Goal: Information Seeking & Learning: Learn about a topic

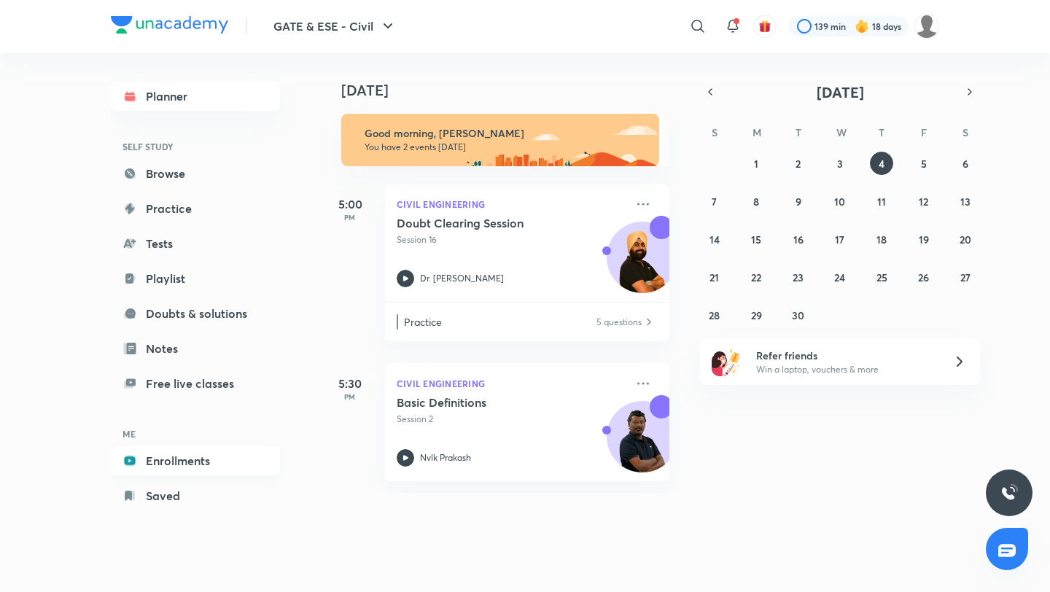
click at [206, 469] on link "Enrollments" at bounding box center [195, 460] width 169 height 29
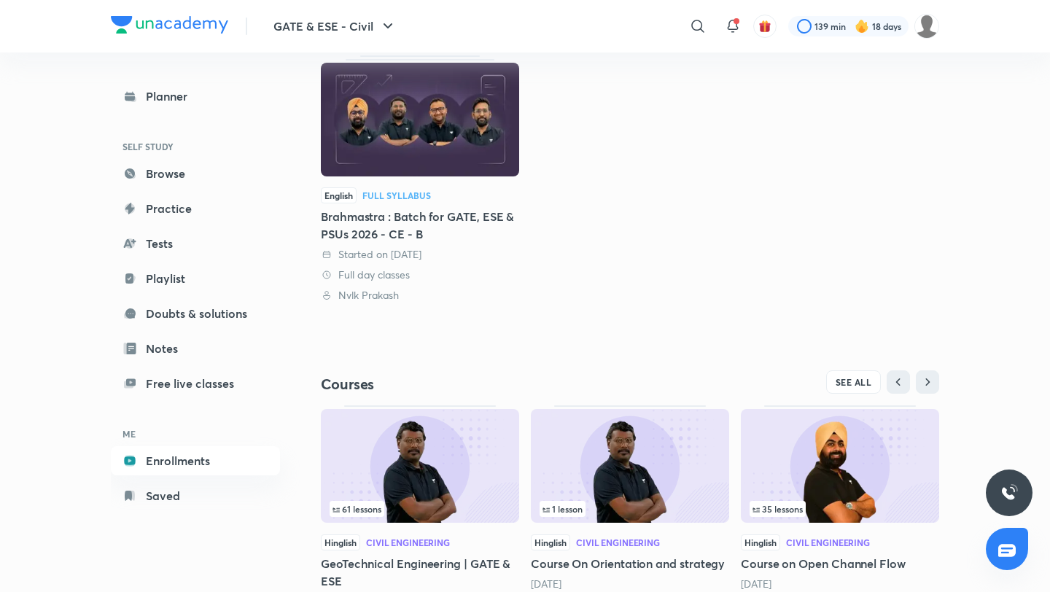
scroll to position [249, 0]
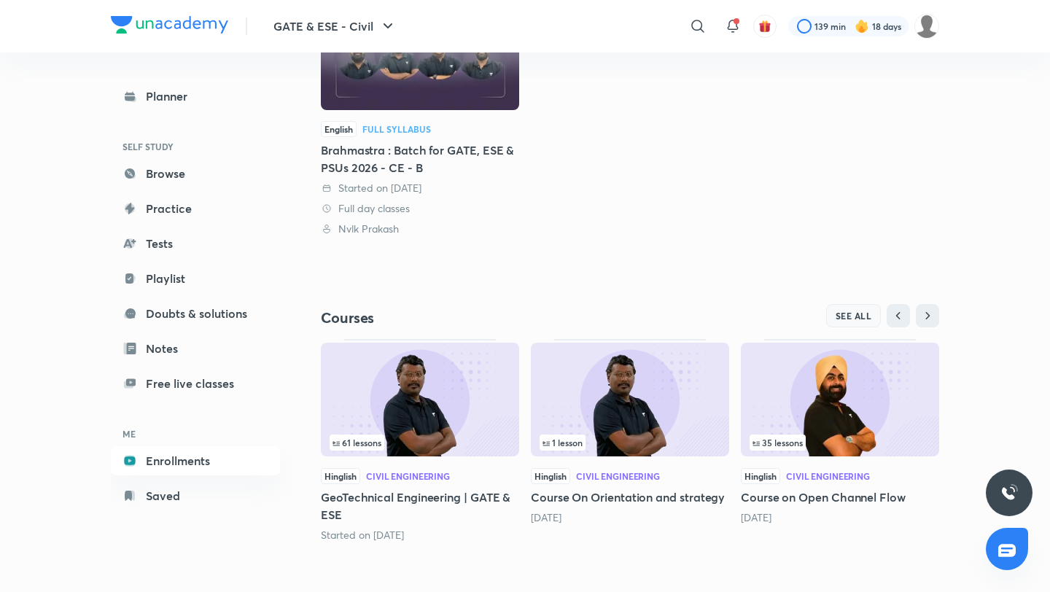
click at [839, 314] on span "SEE ALL" at bounding box center [854, 316] width 36 height 10
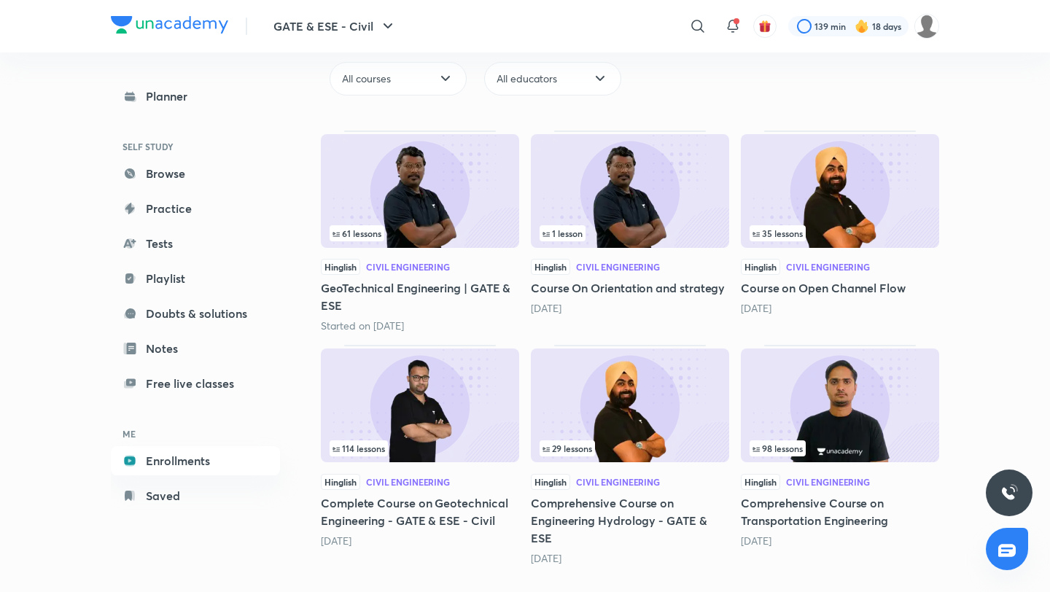
click at [880, 392] on img at bounding box center [840, 406] width 198 height 114
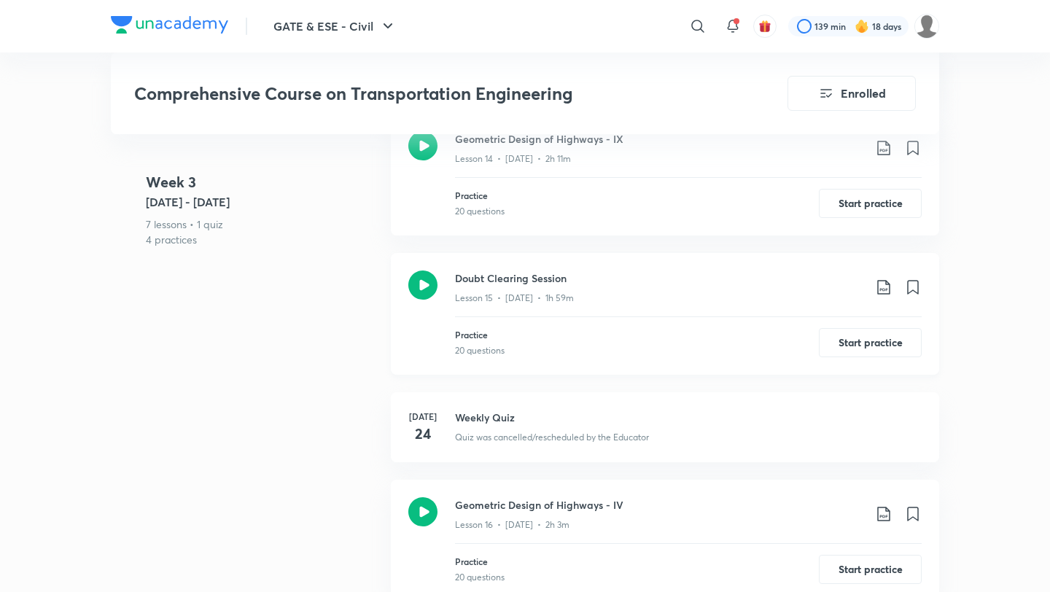
scroll to position [2198, 0]
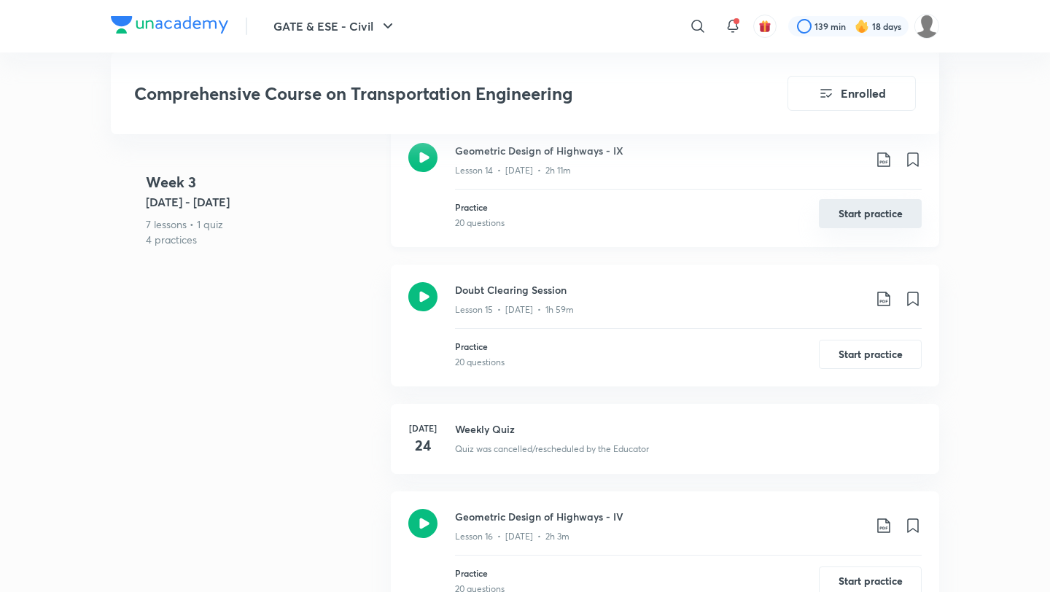
click at [848, 203] on button "Start practice" at bounding box center [870, 213] width 103 height 29
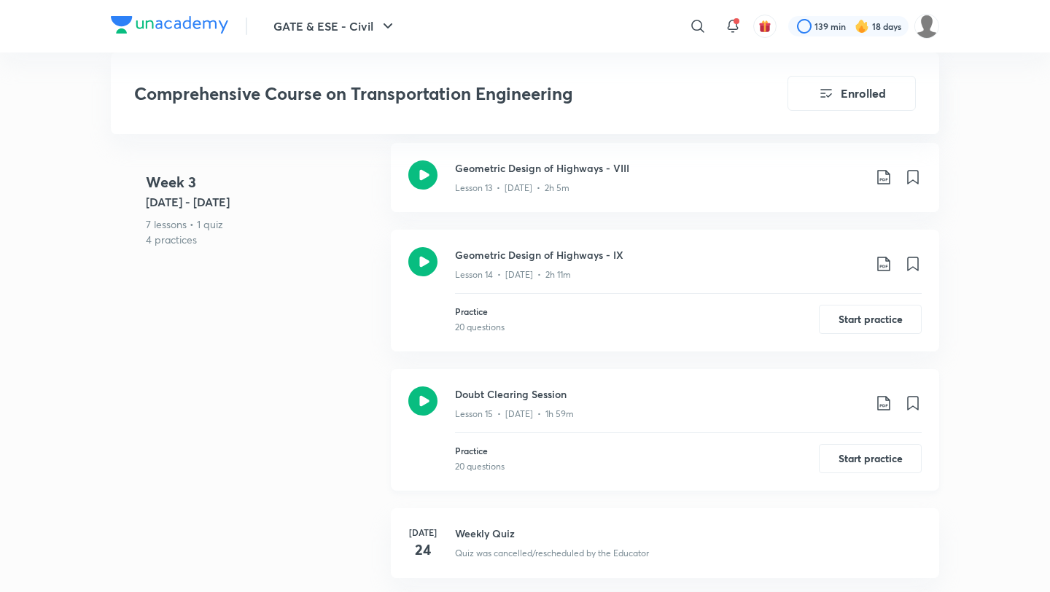
scroll to position [2090, 0]
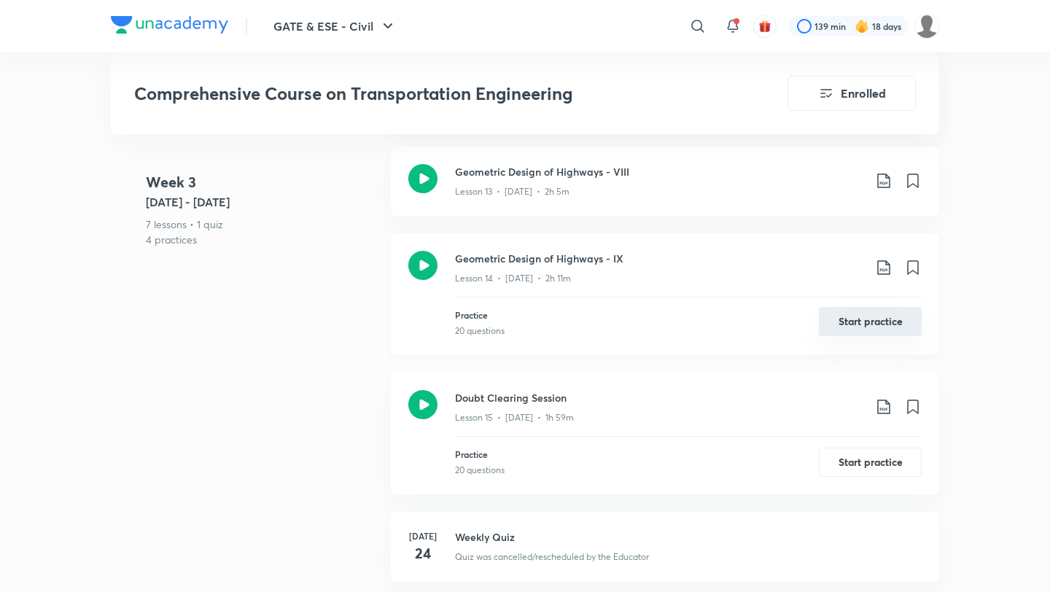
click at [880, 307] on button "Start practice" at bounding box center [870, 321] width 103 height 29
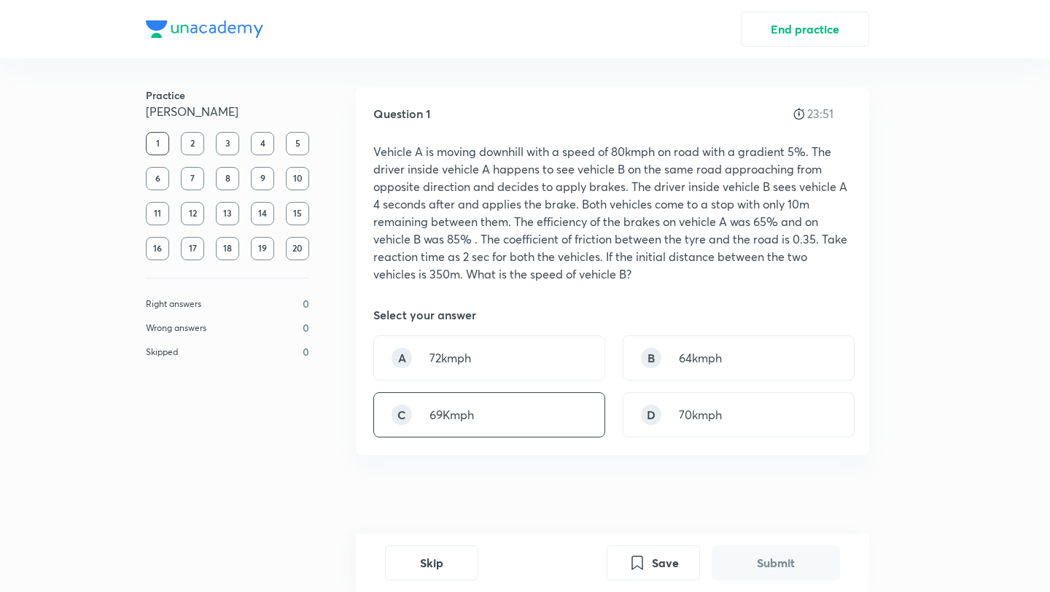
click at [511, 413] on div "C 69Kmph" at bounding box center [489, 414] width 232 height 45
click at [734, 551] on button "Submit" at bounding box center [776, 561] width 128 height 35
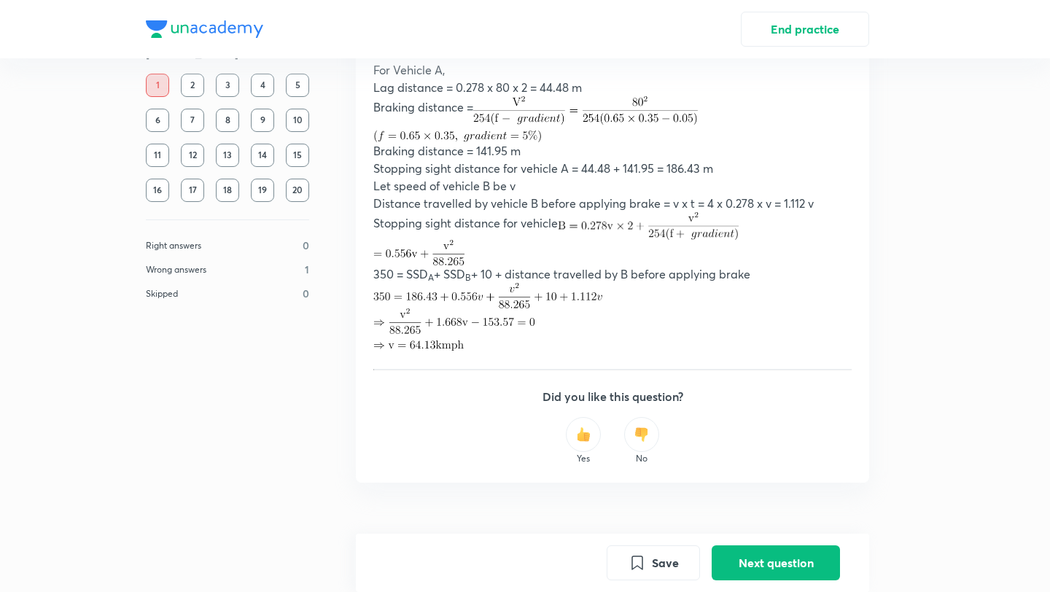
scroll to position [610, 0]
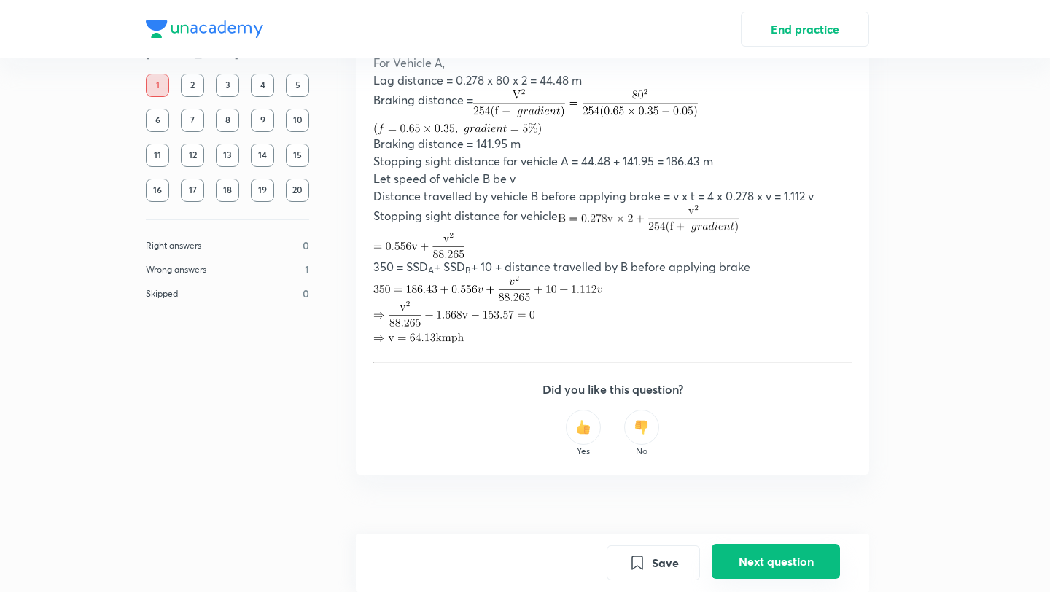
click at [767, 565] on button "Next question" at bounding box center [776, 561] width 128 height 35
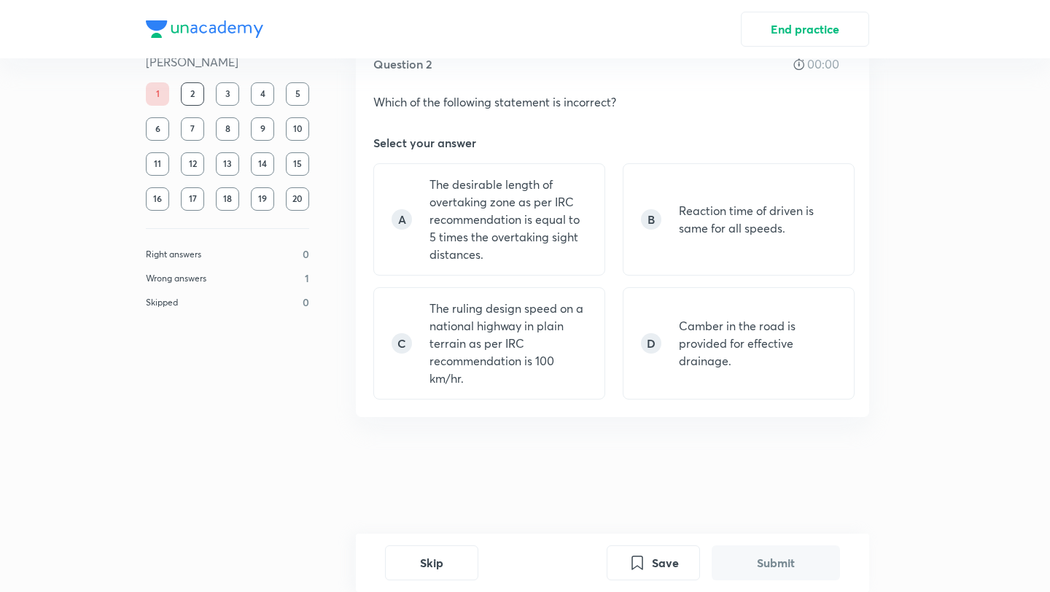
scroll to position [0, 0]
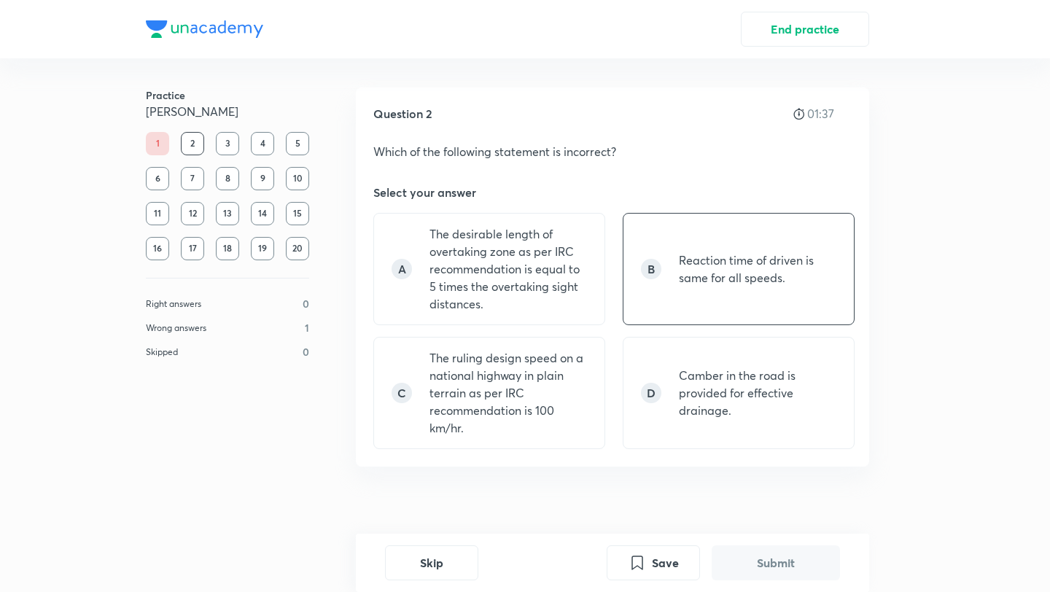
click at [759, 311] on div "B Reaction time of driven is same for all speeds." at bounding box center [739, 269] width 232 height 112
click at [760, 574] on button "Submit" at bounding box center [776, 561] width 128 height 35
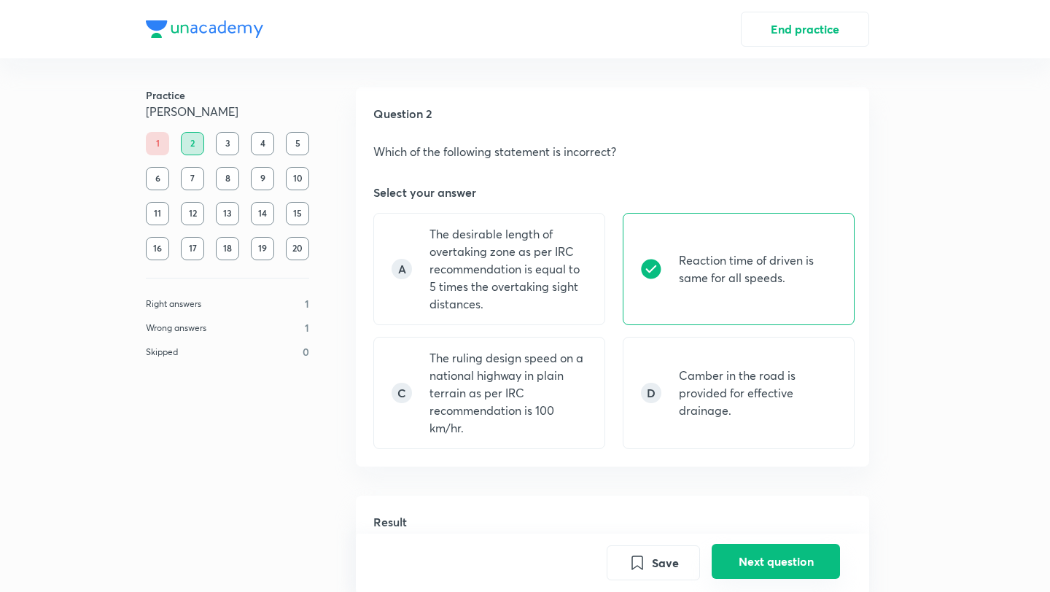
click at [751, 553] on button "Next question" at bounding box center [776, 561] width 128 height 35
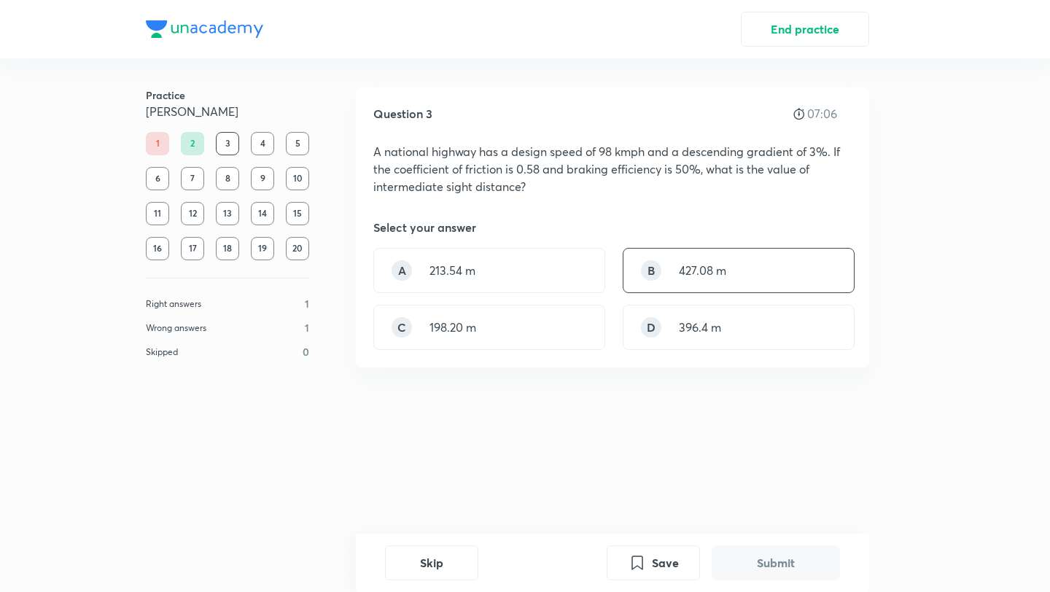
click at [684, 279] on div "B 427.08 m" at bounding box center [739, 270] width 232 height 45
click at [768, 565] on button "Submit" at bounding box center [776, 561] width 128 height 35
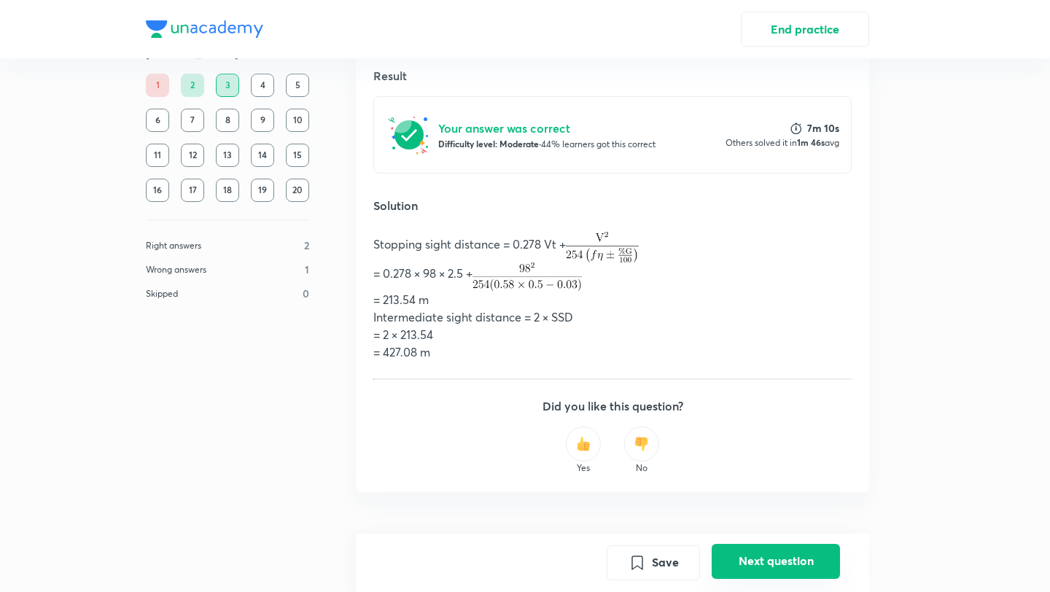
click at [768, 565] on button "Next question" at bounding box center [776, 561] width 128 height 35
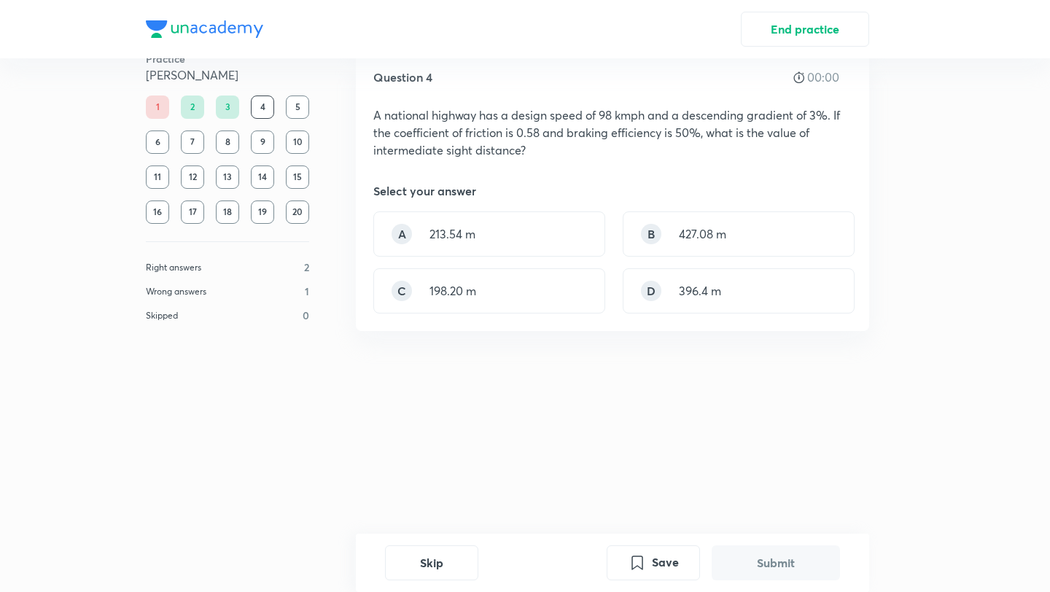
scroll to position [0, 0]
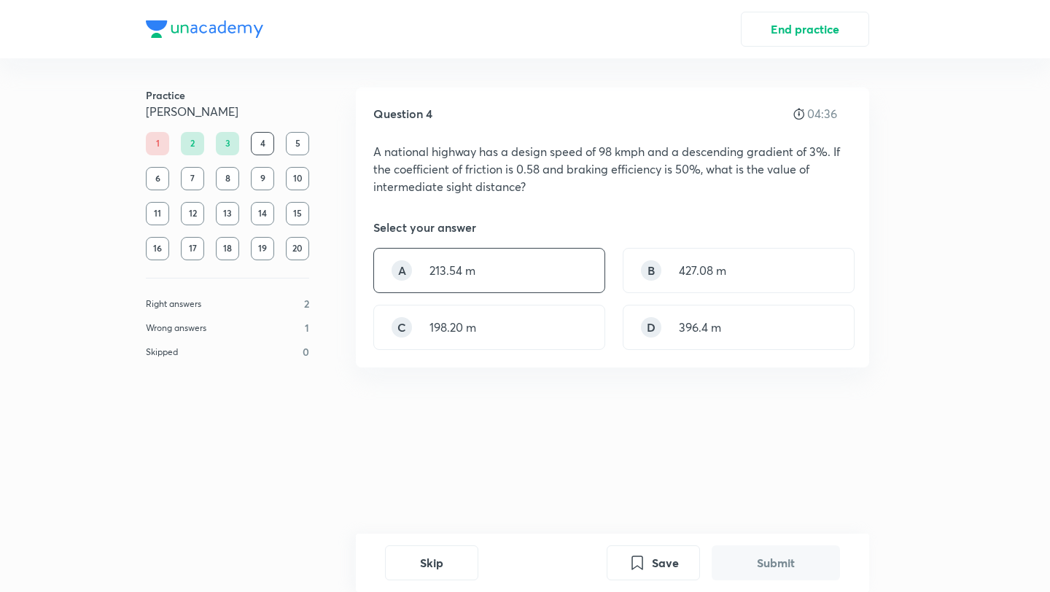
click at [499, 279] on div "A 213.54 m" at bounding box center [489, 270] width 232 height 45
click at [772, 575] on button "Submit" at bounding box center [776, 561] width 128 height 35
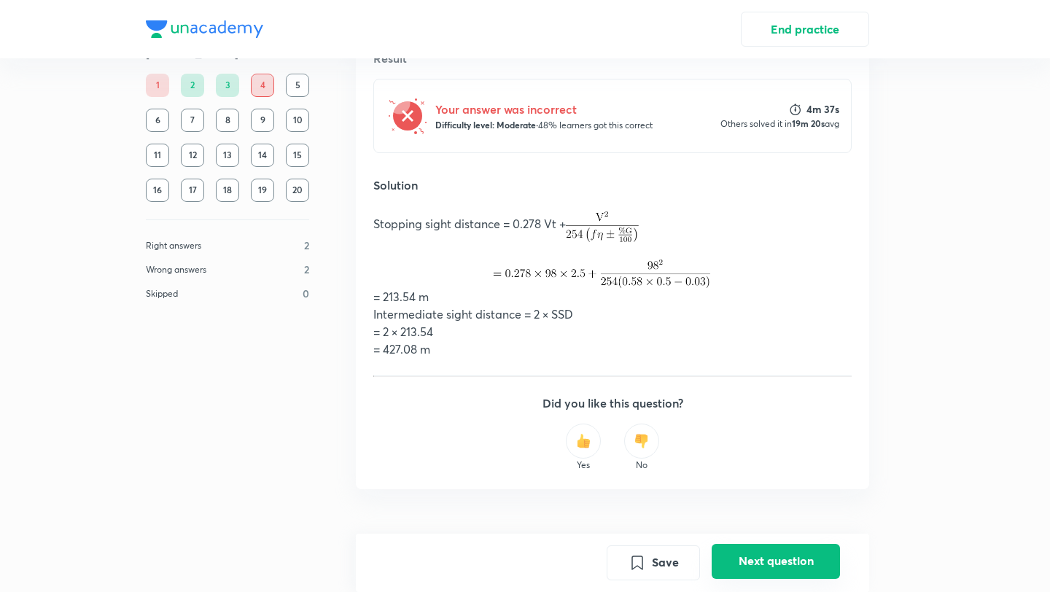
click at [759, 561] on button "Next question" at bounding box center [776, 561] width 128 height 35
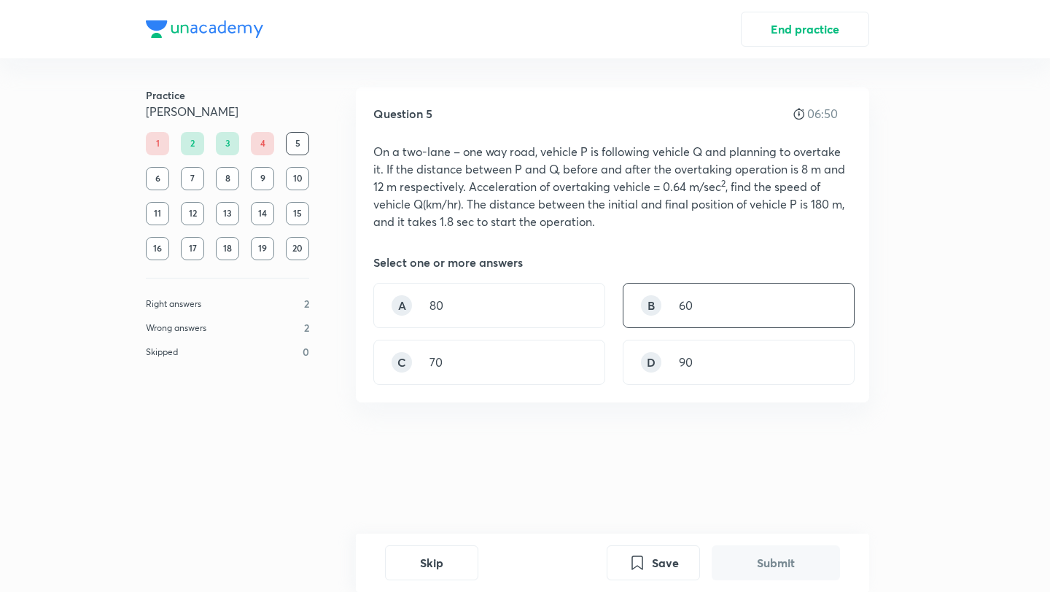
click at [710, 313] on div "B 60" at bounding box center [739, 305] width 232 height 45
click at [780, 561] on button "Submit" at bounding box center [776, 561] width 128 height 35
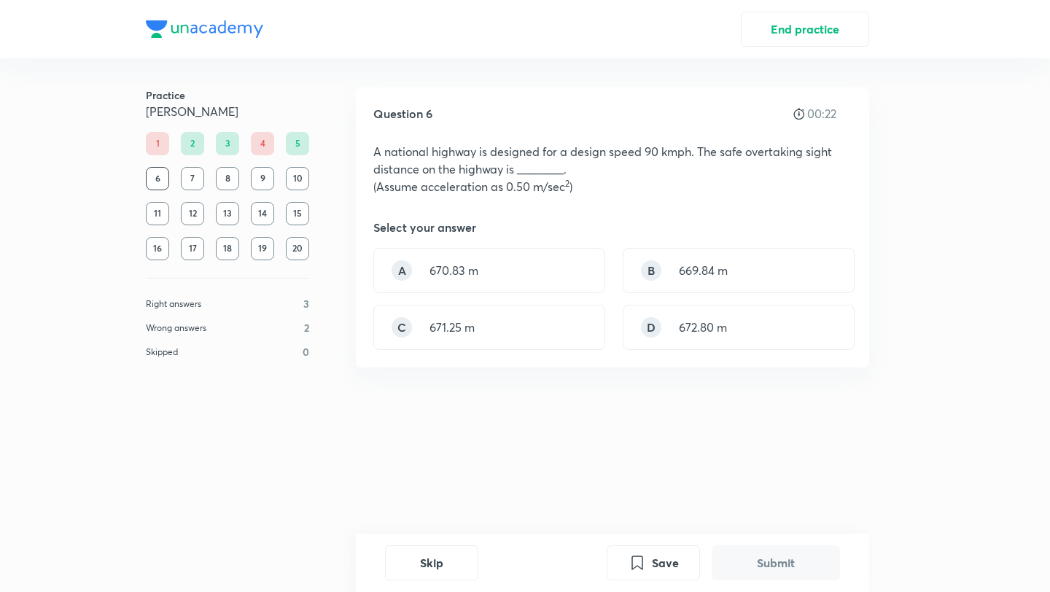
click at [290, 144] on div "5" at bounding box center [297, 143] width 23 height 23
click at [442, 569] on button "Skip" at bounding box center [431, 561] width 93 height 35
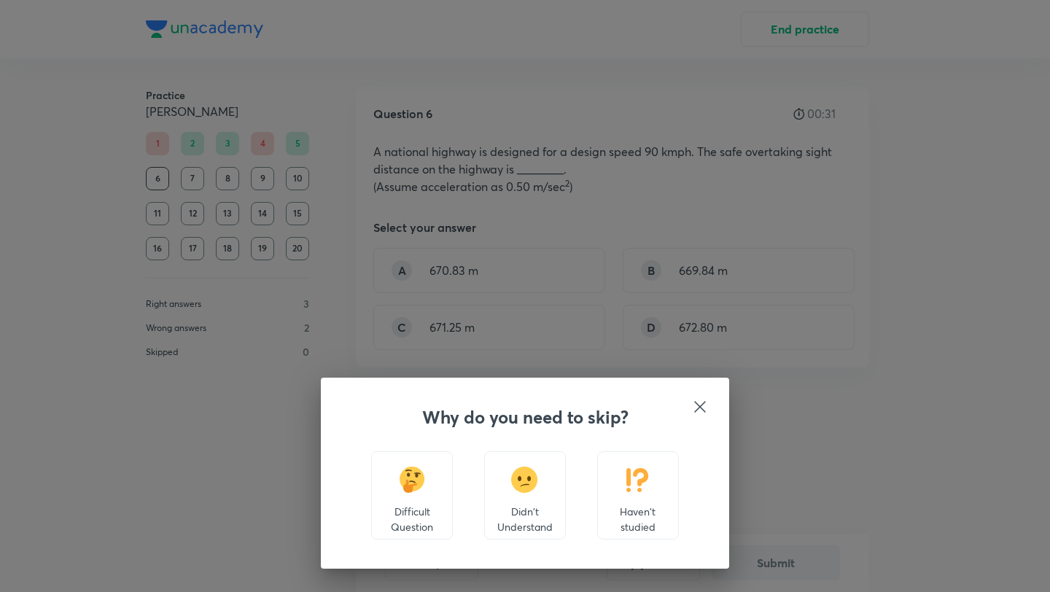
click at [651, 506] on p "Haven't studied" at bounding box center [638, 519] width 57 height 31
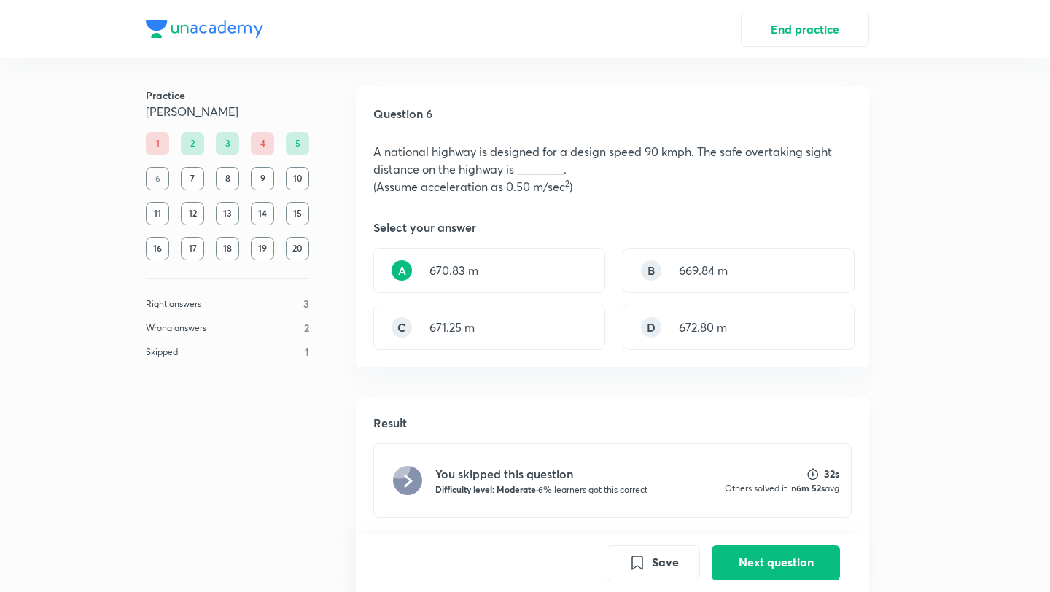
click at [263, 140] on div "4" at bounding box center [262, 143] width 23 height 23
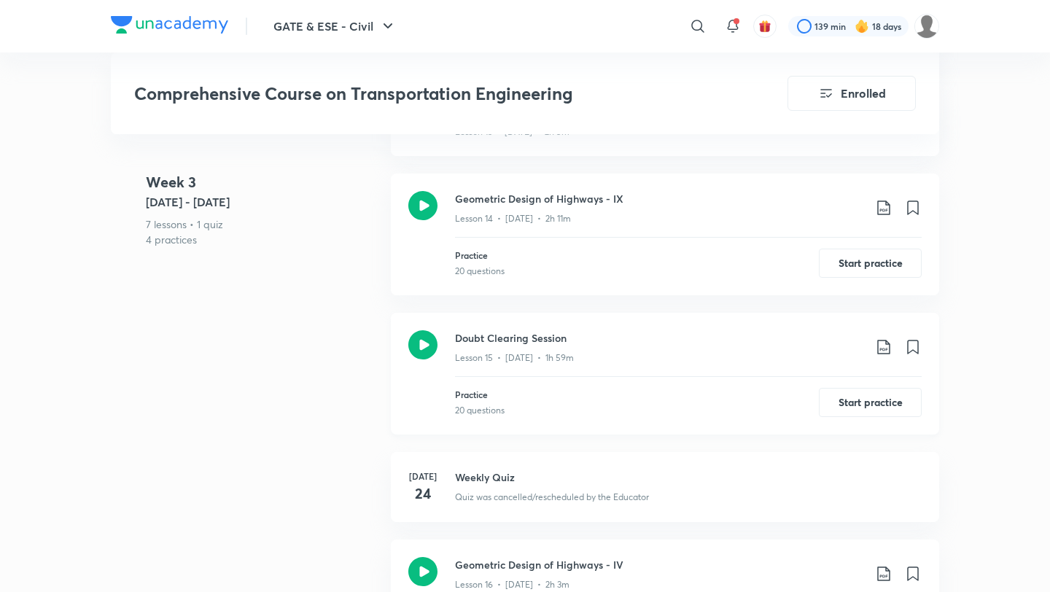
scroll to position [2147, 0]
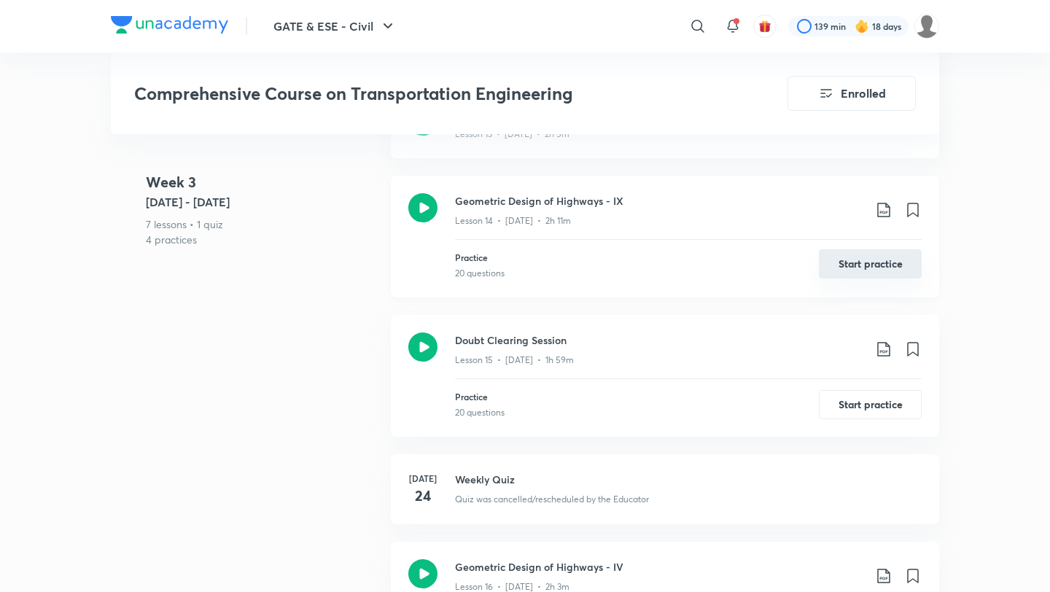
click at [889, 249] on button "Start practice" at bounding box center [870, 263] width 103 height 29
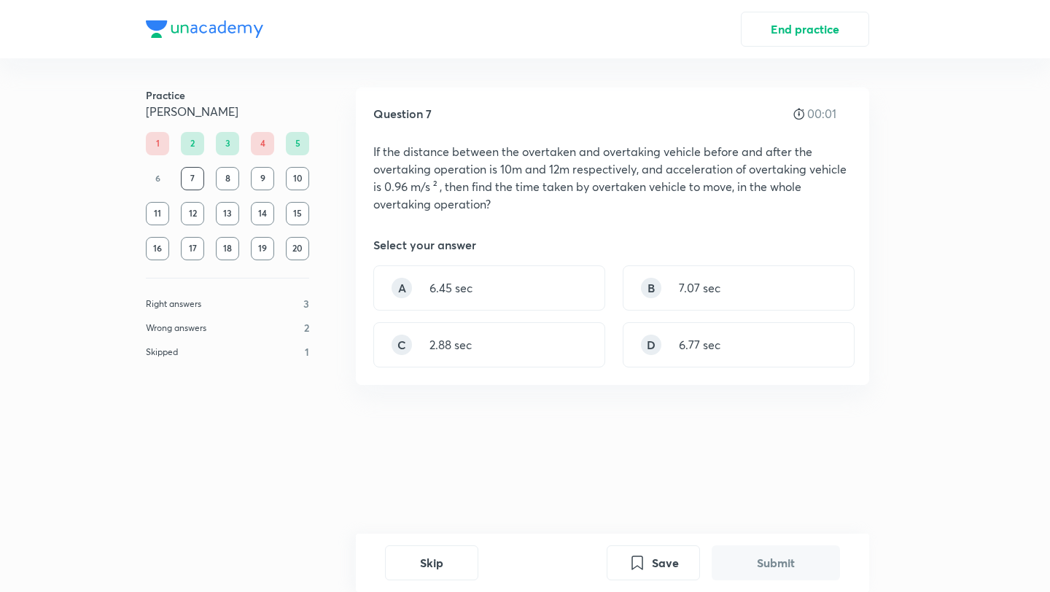
scroll to position [7, 0]
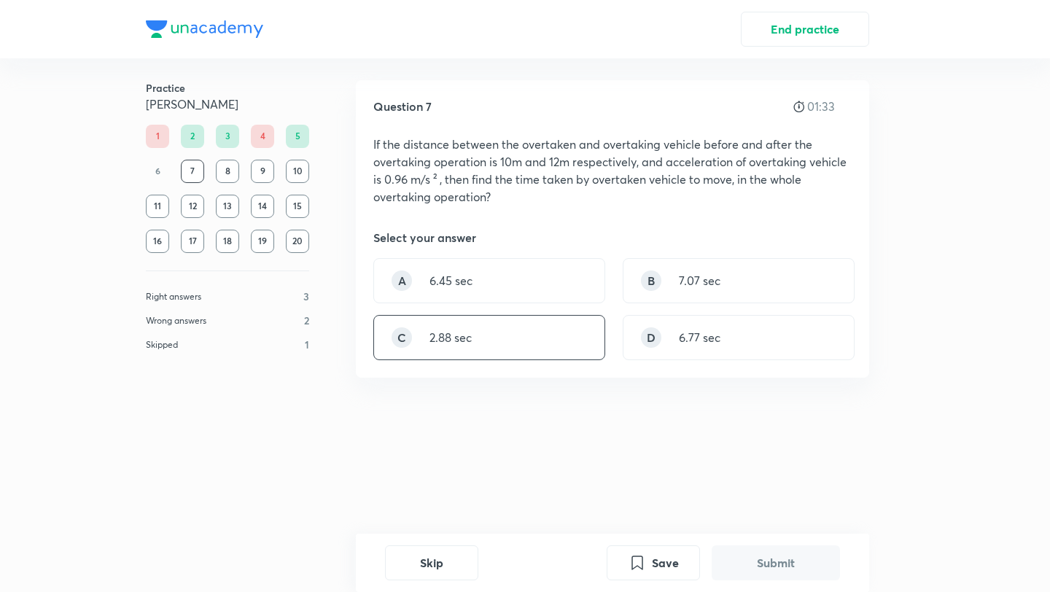
click at [546, 359] on div "C 2.88 sec" at bounding box center [489, 337] width 232 height 45
click at [759, 572] on button "Submit" at bounding box center [776, 561] width 128 height 35
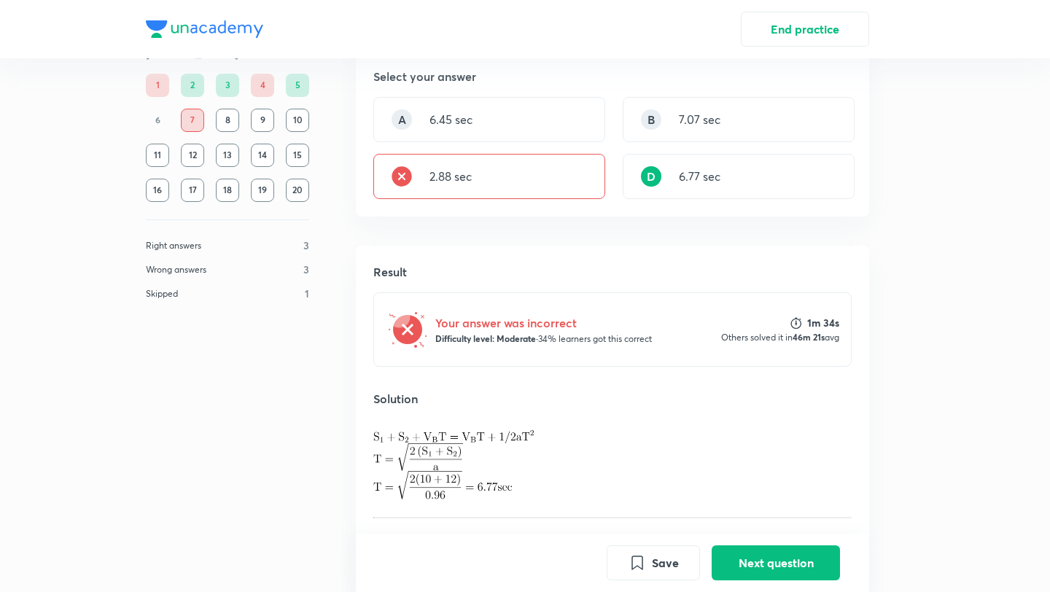
scroll to position [323, 0]
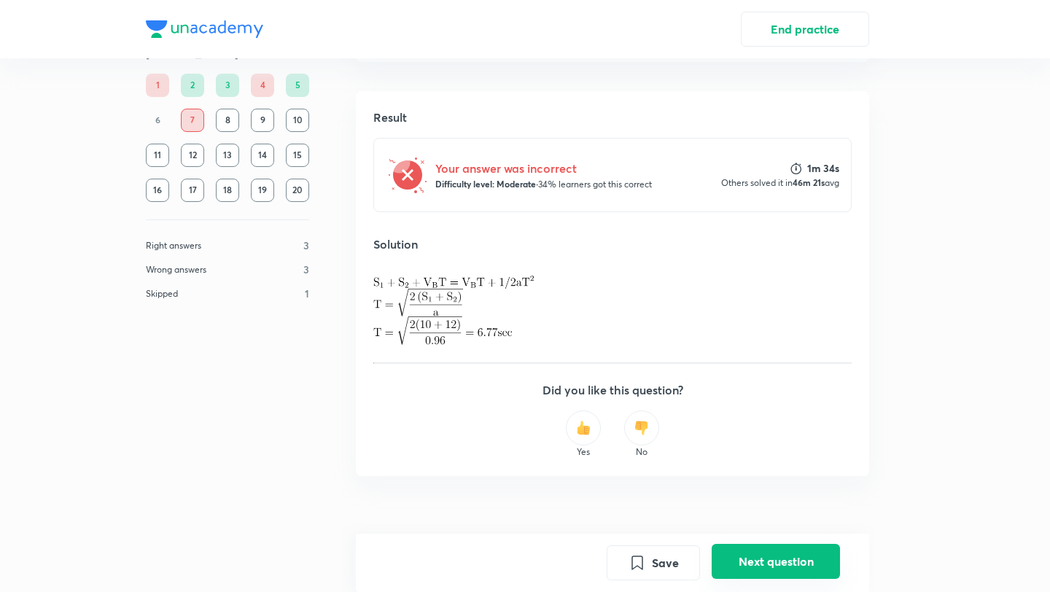
click at [769, 561] on button "Next question" at bounding box center [776, 561] width 128 height 35
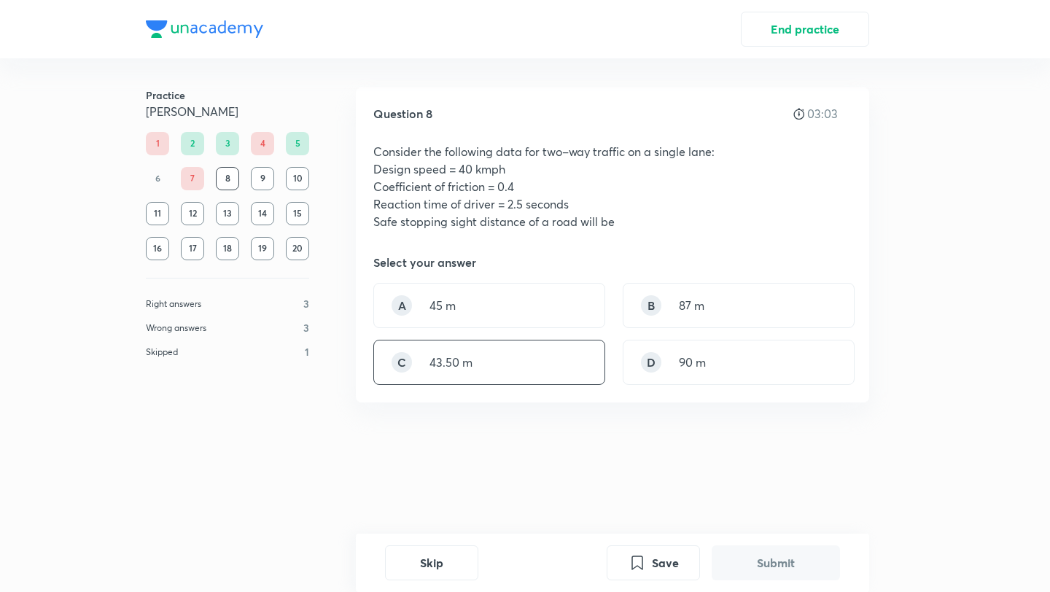
click at [486, 367] on div "C 43.50 m" at bounding box center [489, 362] width 232 height 45
click at [745, 548] on button "Submit" at bounding box center [776, 561] width 128 height 35
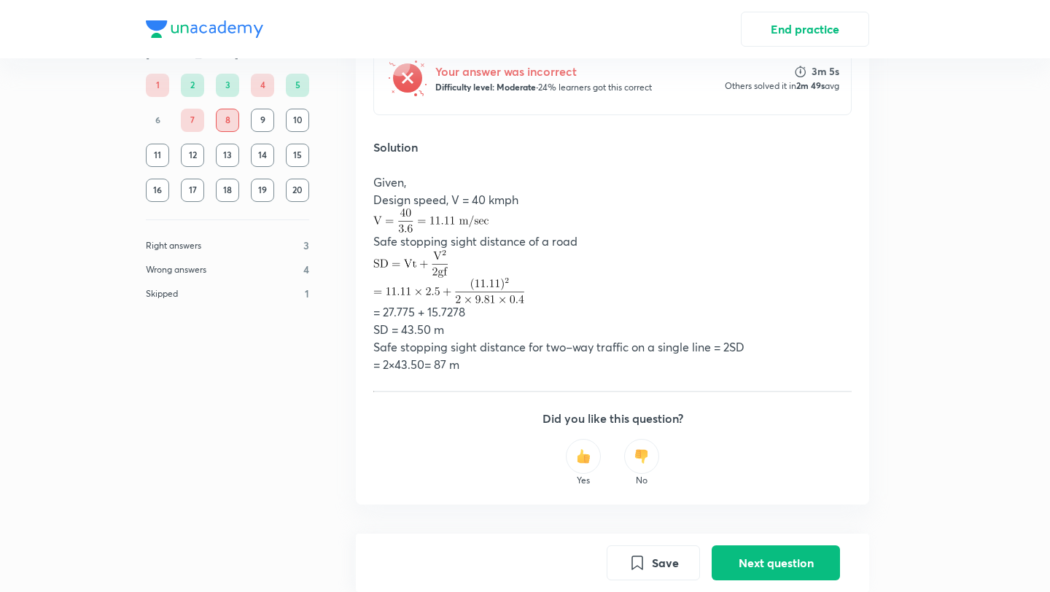
scroll to position [467, 0]
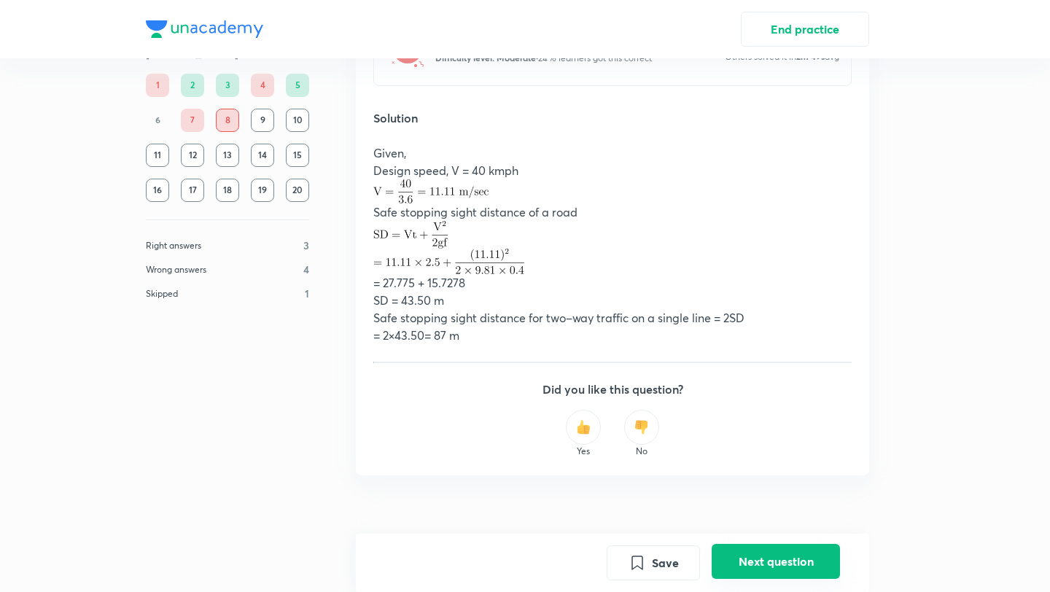
click at [762, 562] on button "Next question" at bounding box center [776, 561] width 128 height 35
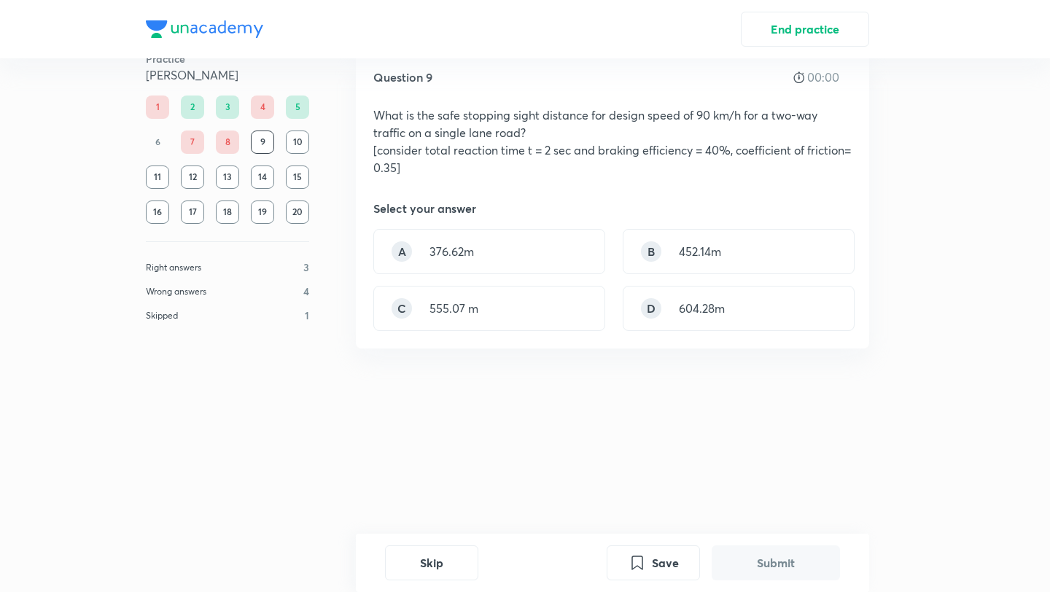
scroll to position [0, 0]
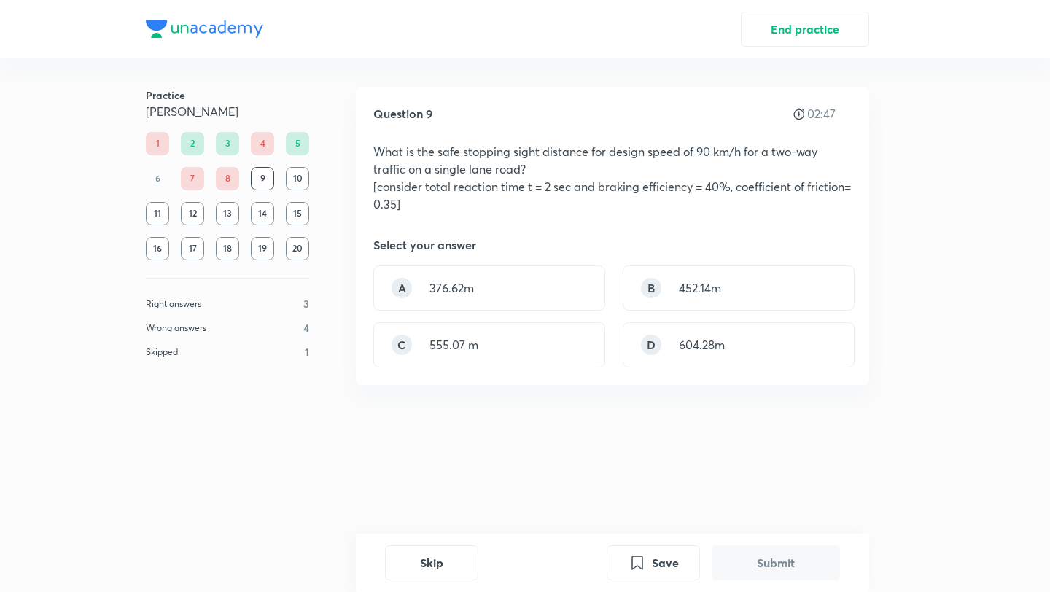
click at [575, 321] on div "A 376.62m B 452.14m C 555.07 m D 604.28m" at bounding box center [612, 316] width 478 height 102
click at [573, 344] on div "C 555.07 m" at bounding box center [489, 344] width 232 height 45
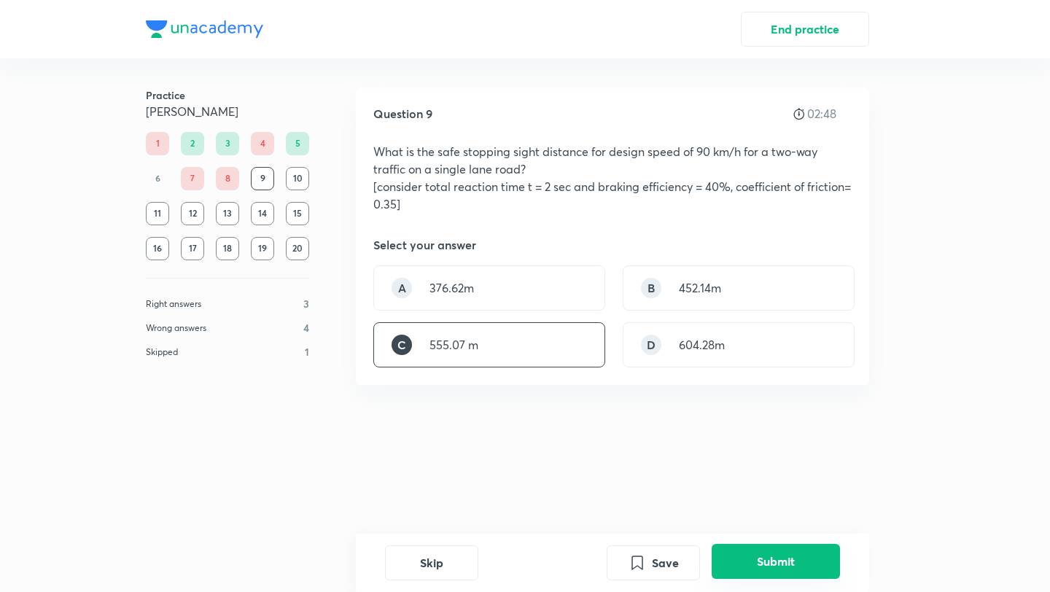
click at [767, 563] on button "Submit" at bounding box center [776, 561] width 128 height 35
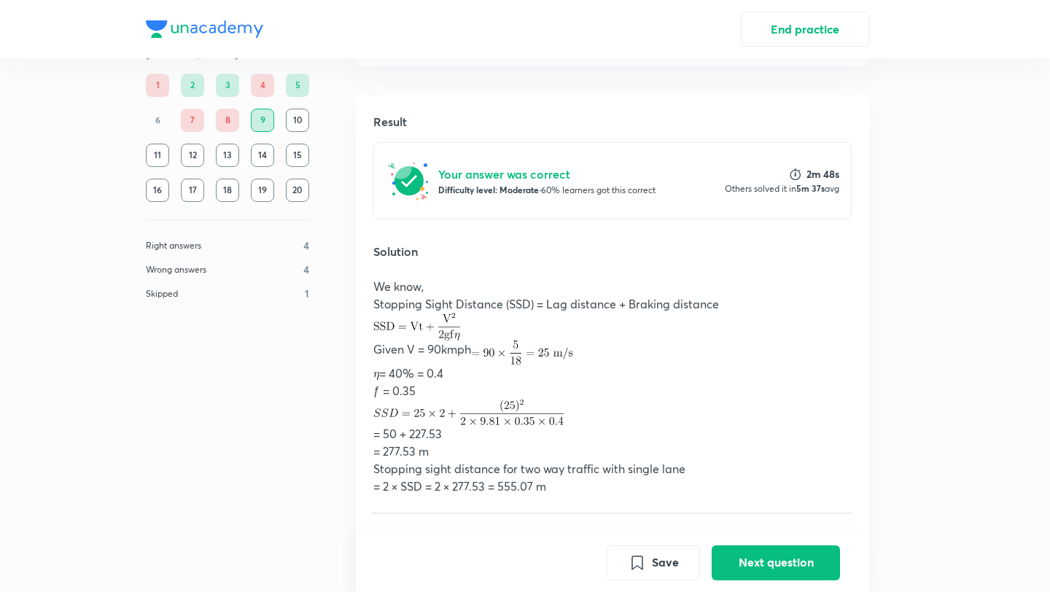
scroll to position [469, 0]
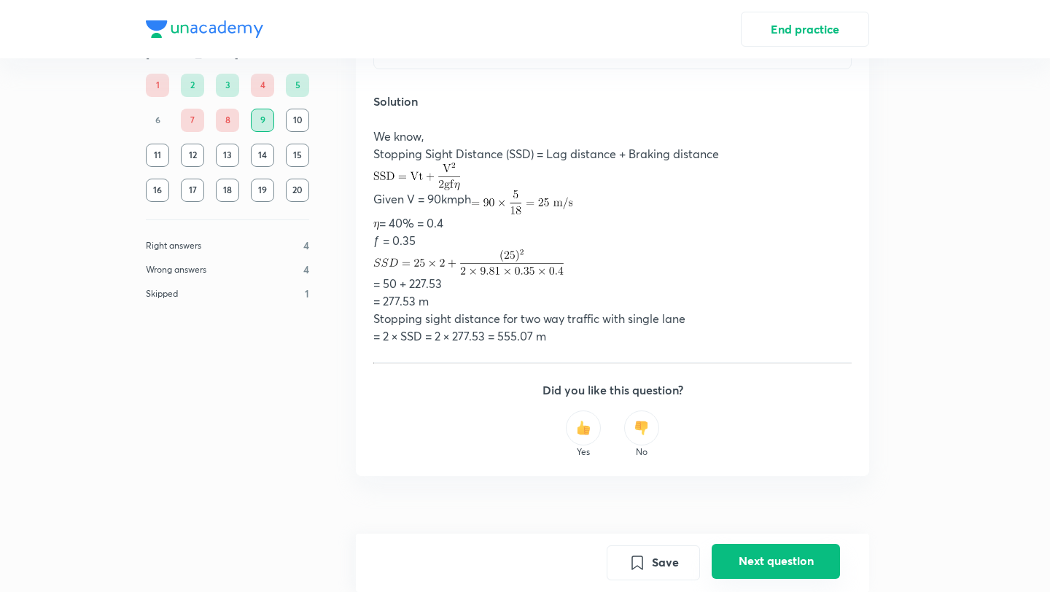
click at [768, 556] on button "Next question" at bounding box center [776, 561] width 128 height 35
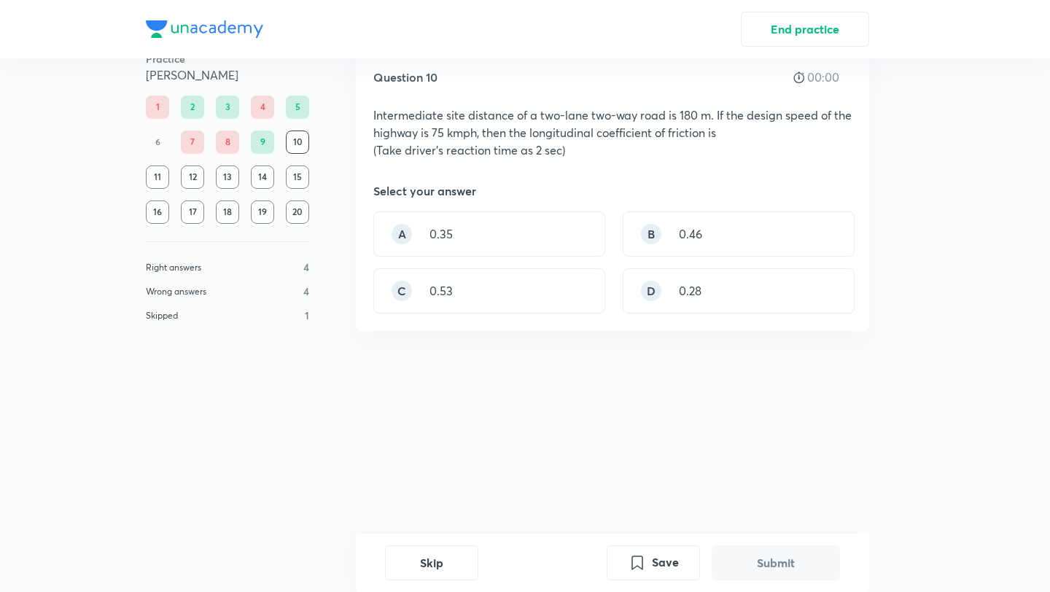
scroll to position [0, 0]
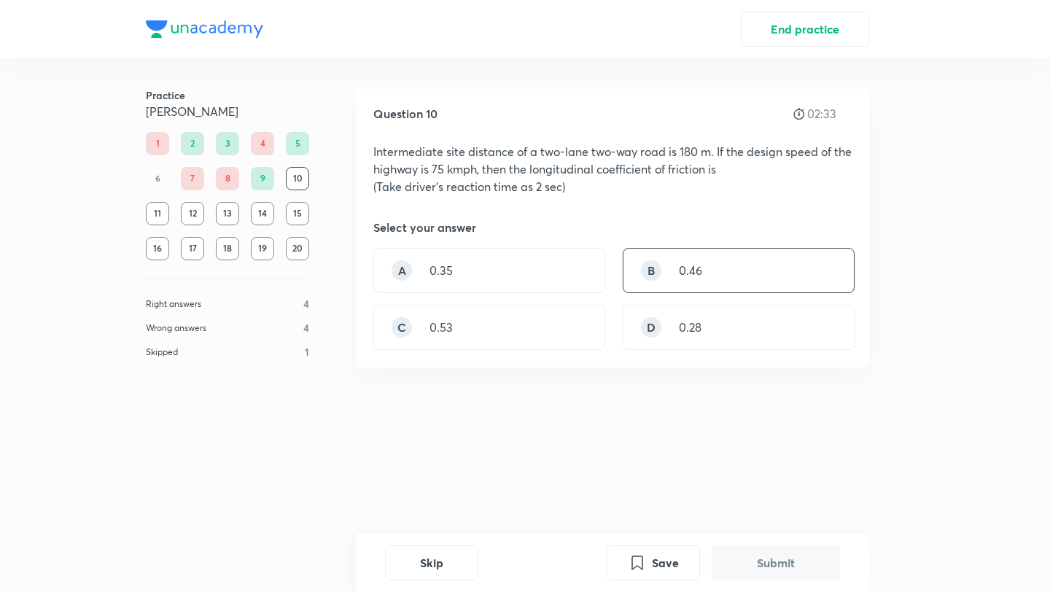
click at [728, 283] on div "B 0.46" at bounding box center [739, 270] width 232 height 45
click at [768, 559] on button "Submit" at bounding box center [776, 561] width 128 height 35
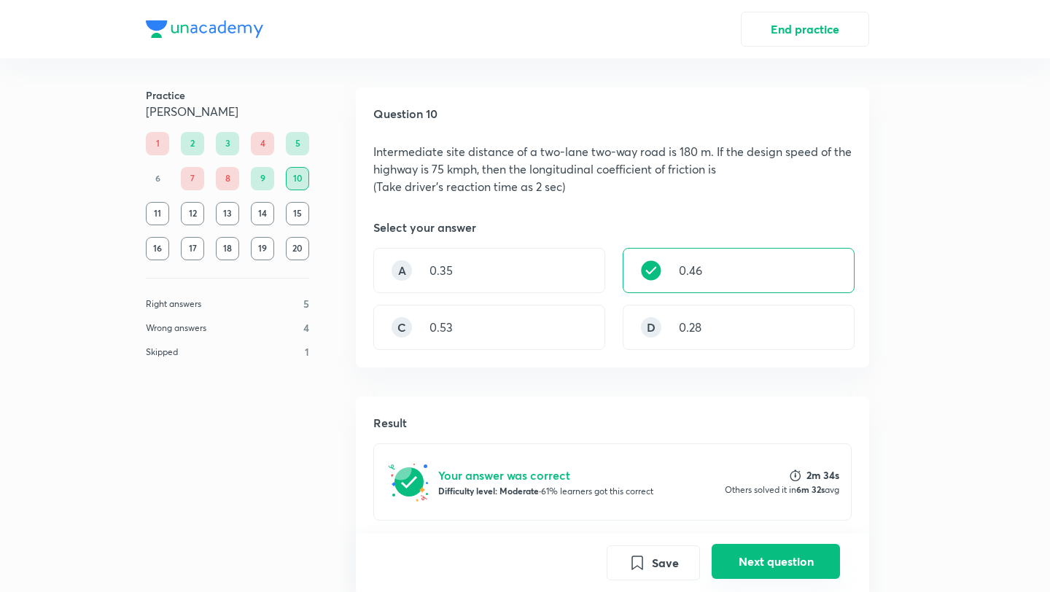
scroll to position [380, 0]
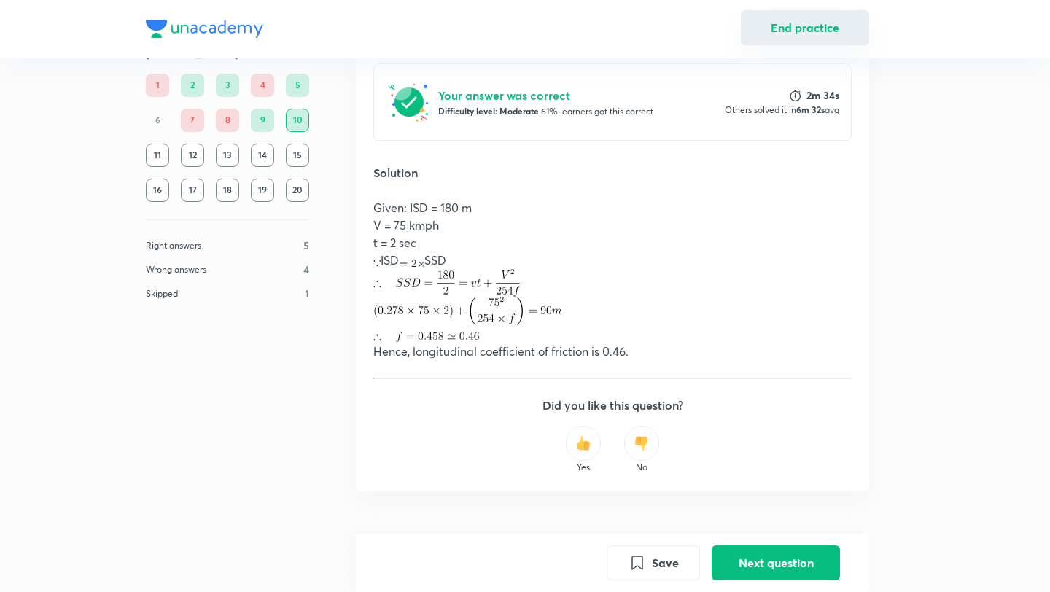
click at [802, 31] on button "End practice" at bounding box center [805, 27] width 128 height 35
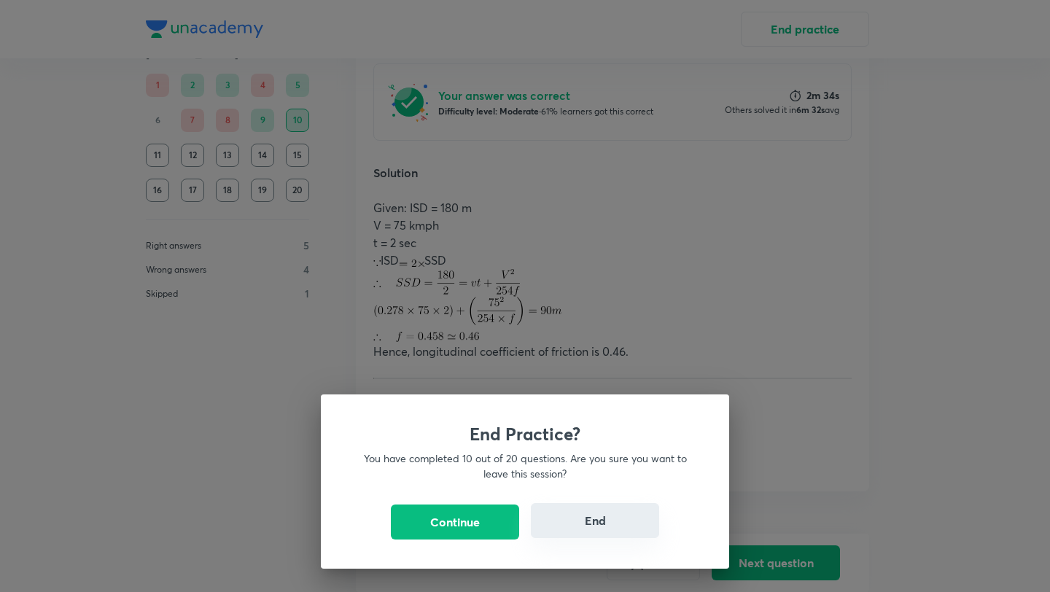
click at [592, 520] on button "End" at bounding box center [595, 520] width 128 height 35
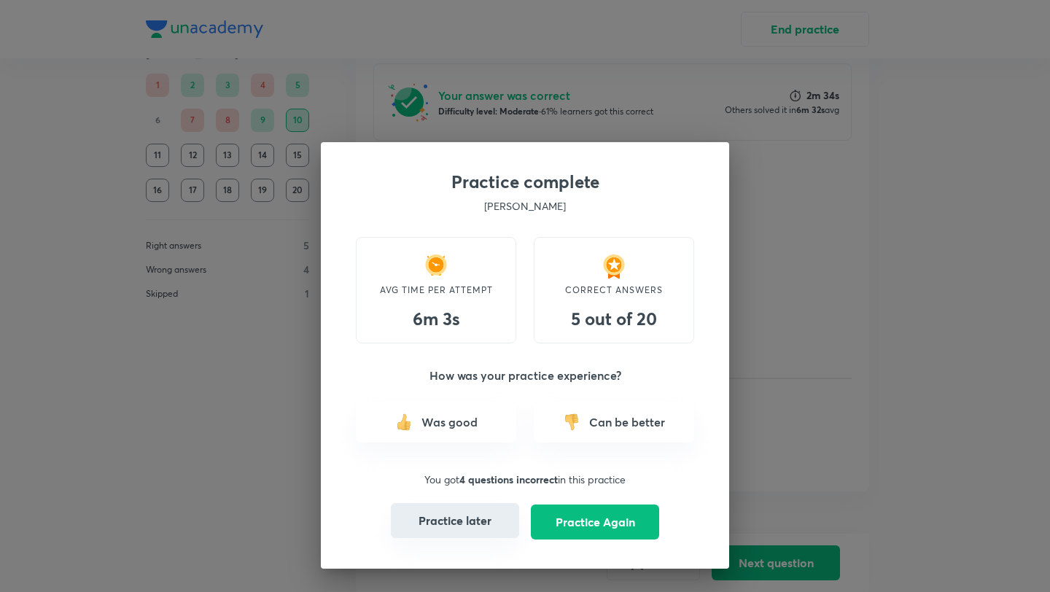
click at [472, 516] on button "Practice later" at bounding box center [455, 520] width 128 height 35
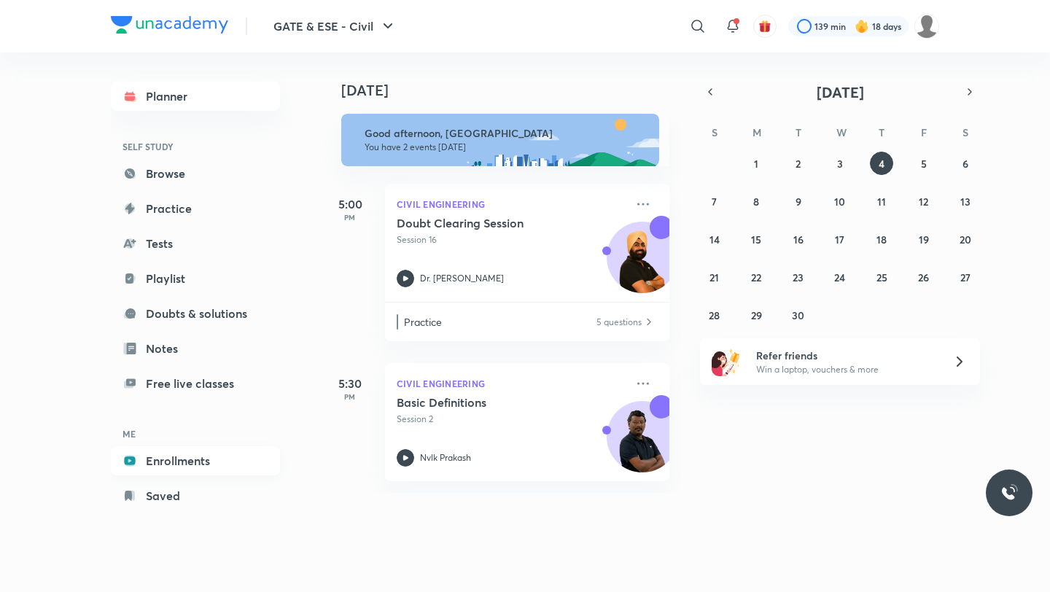
click at [160, 460] on link "Enrollments" at bounding box center [195, 460] width 169 height 29
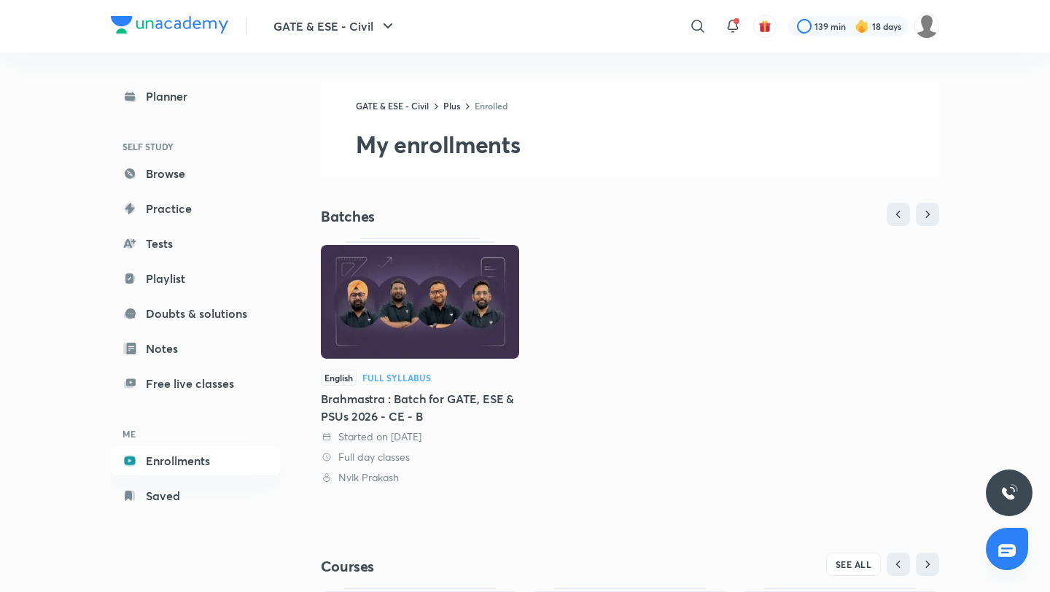
scroll to position [249, 0]
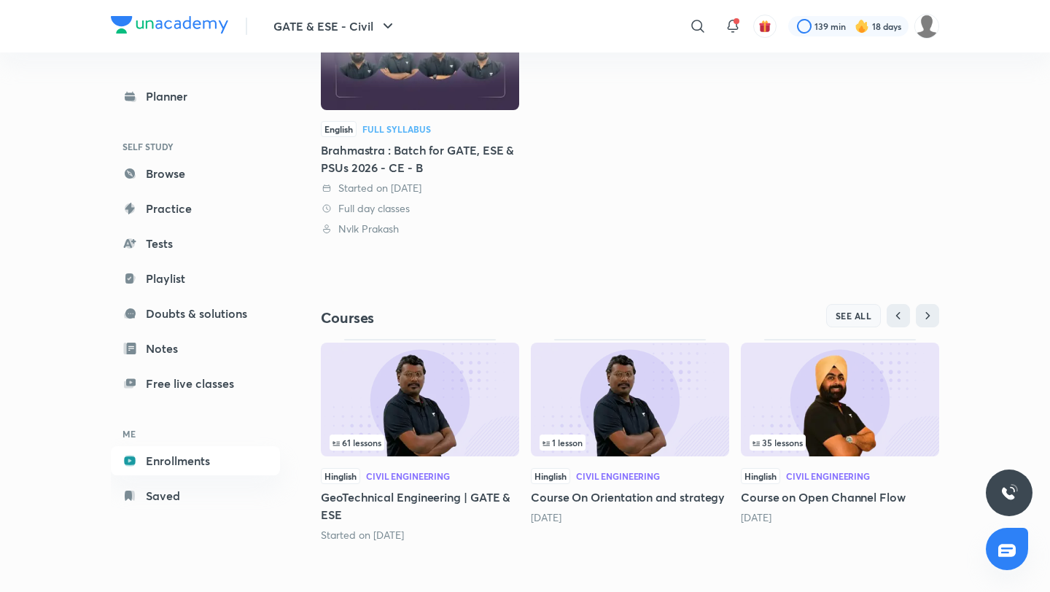
click at [842, 312] on span "SEE ALL" at bounding box center [854, 316] width 36 height 10
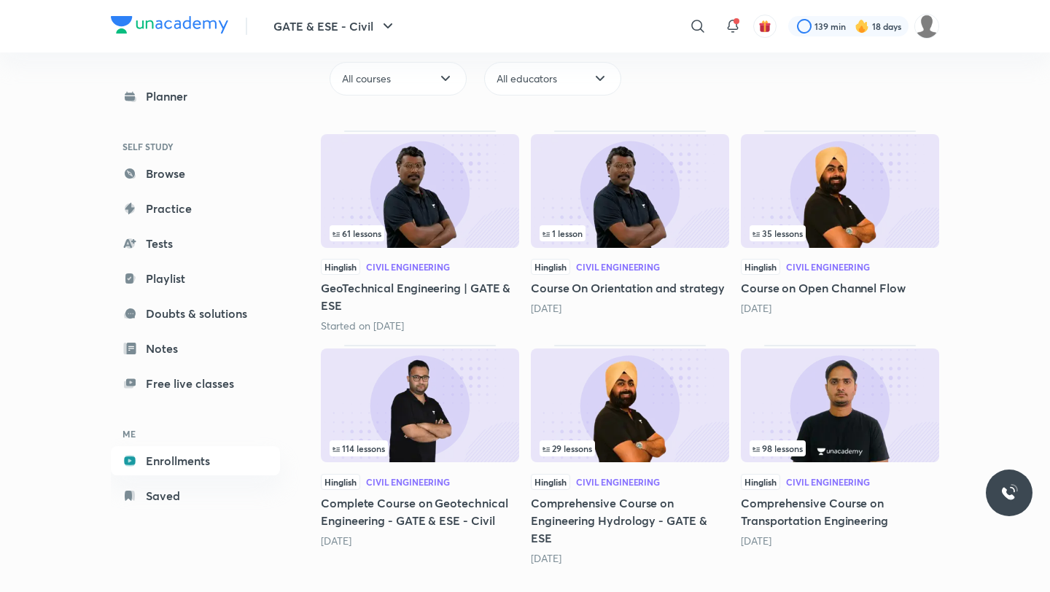
scroll to position [150, 0]
click at [818, 394] on img at bounding box center [840, 406] width 198 height 114
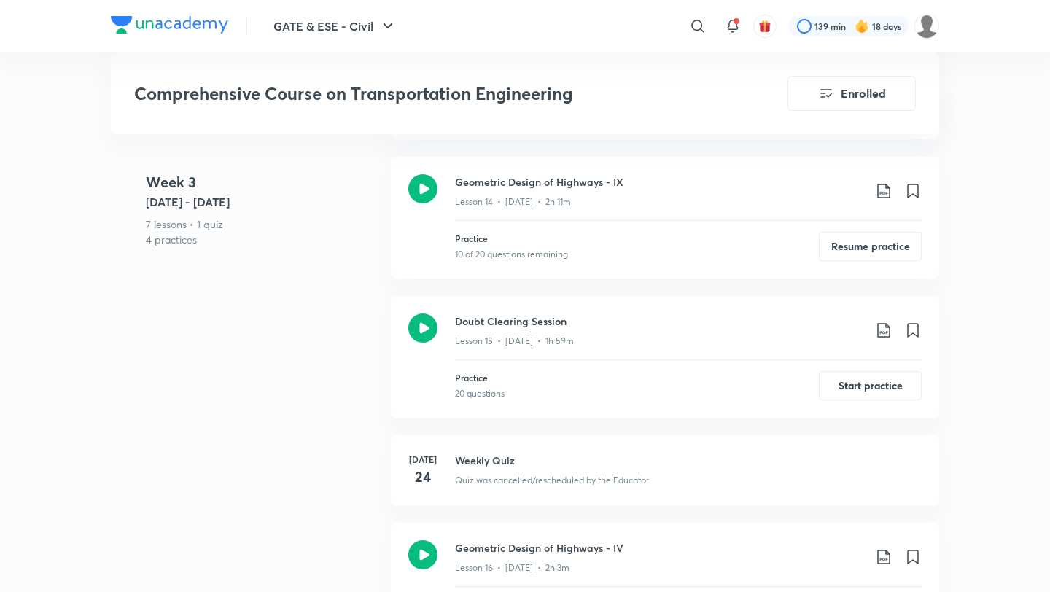
scroll to position [2165, 0]
click at [872, 232] on button "Resume practice" at bounding box center [870, 246] width 103 height 29
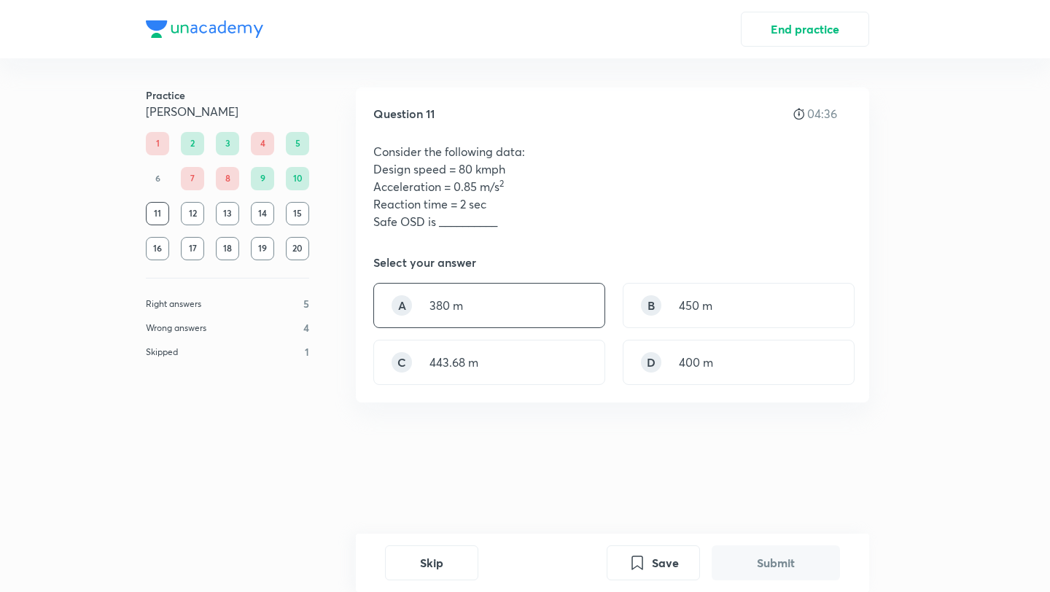
click at [508, 316] on div "A 380 m" at bounding box center [489, 305] width 232 height 45
click at [724, 563] on button "Submit" at bounding box center [776, 561] width 128 height 35
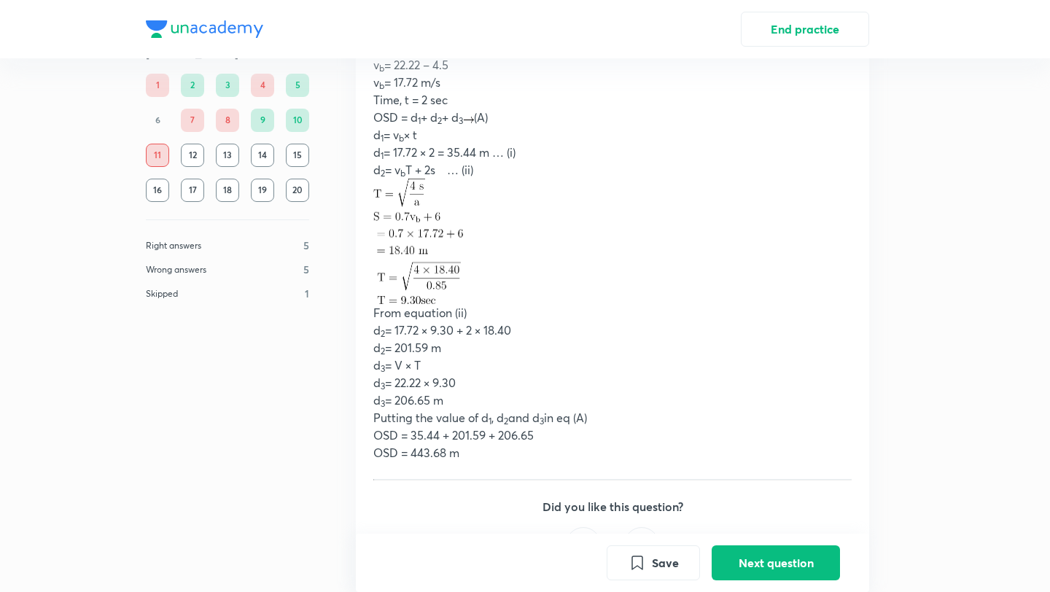
scroll to position [627, 0]
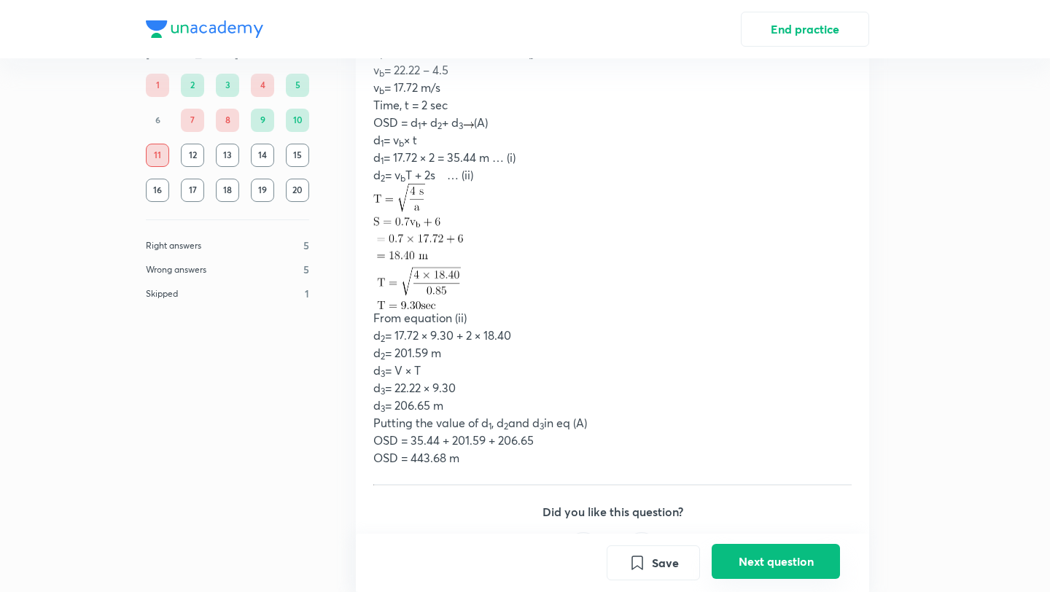
click at [787, 565] on button "Next question" at bounding box center [776, 561] width 128 height 35
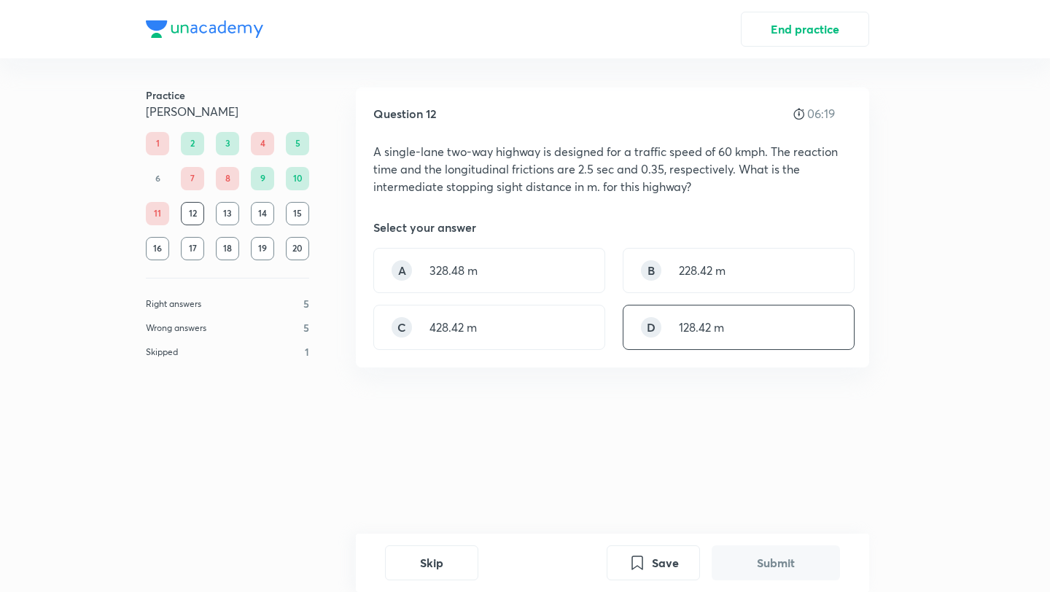
click at [727, 340] on div "D 128.42 m" at bounding box center [739, 327] width 232 height 45
click at [778, 553] on button "Submit" at bounding box center [776, 561] width 128 height 35
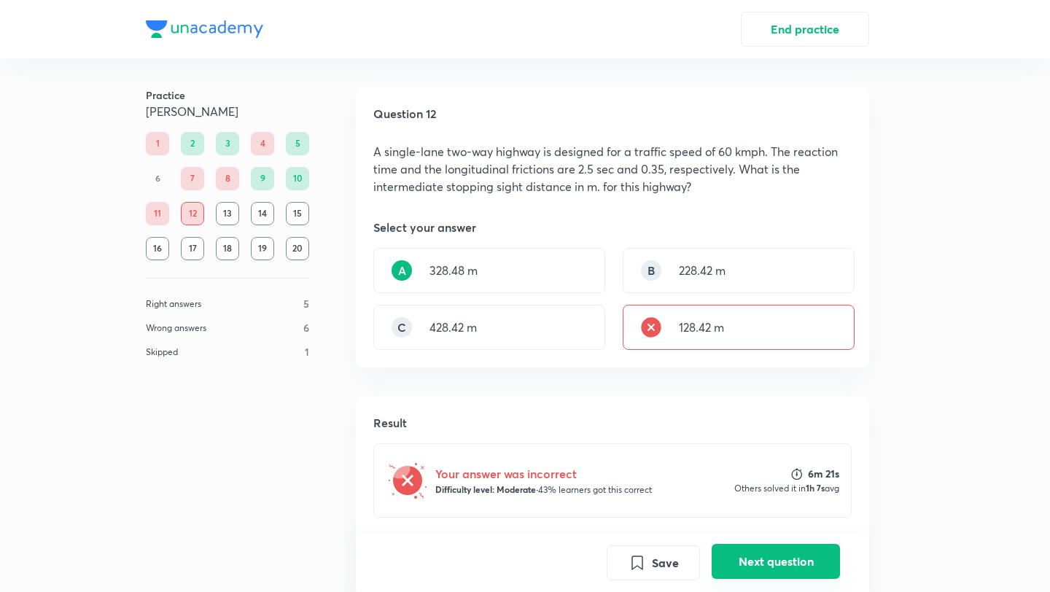
click at [769, 565] on button "Next question" at bounding box center [776, 561] width 128 height 35
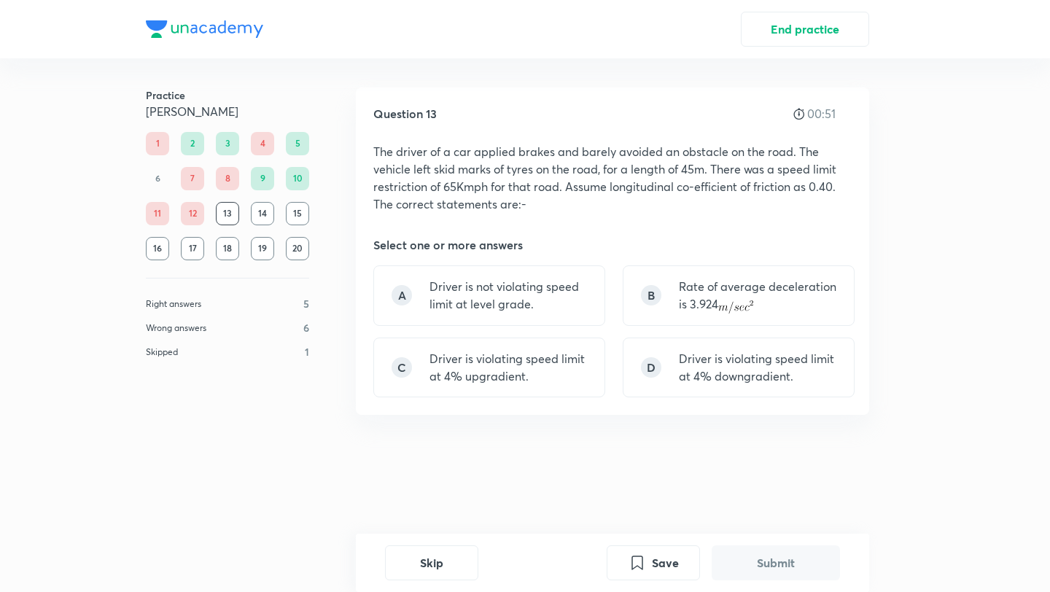
click at [622, 299] on div "A Driver is not violating speed limit at level grade. B Rate of average deceler…" at bounding box center [612, 331] width 478 height 132
click at [652, 319] on div "B Rate of average deceleration is 3.924" at bounding box center [739, 295] width 232 height 61
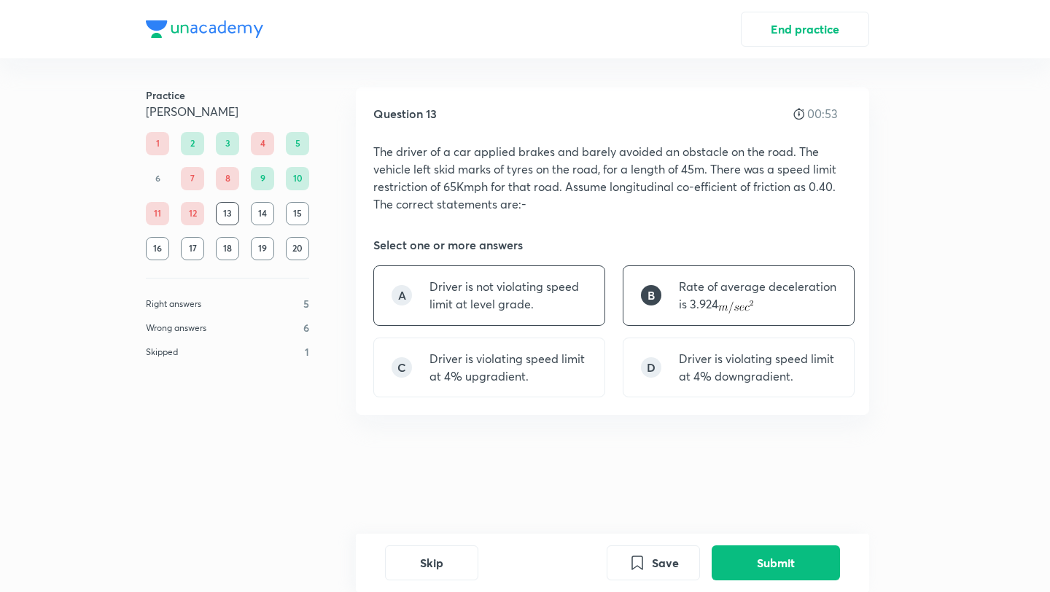
click at [573, 282] on p "Driver is not violating speed limit at level grade." at bounding box center [509, 295] width 158 height 35
click at [557, 372] on p "Driver is violating speed limit at 4% upgradient." at bounding box center [509, 367] width 158 height 35
click at [761, 567] on button "Submit" at bounding box center [776, 561] width 128 height 35
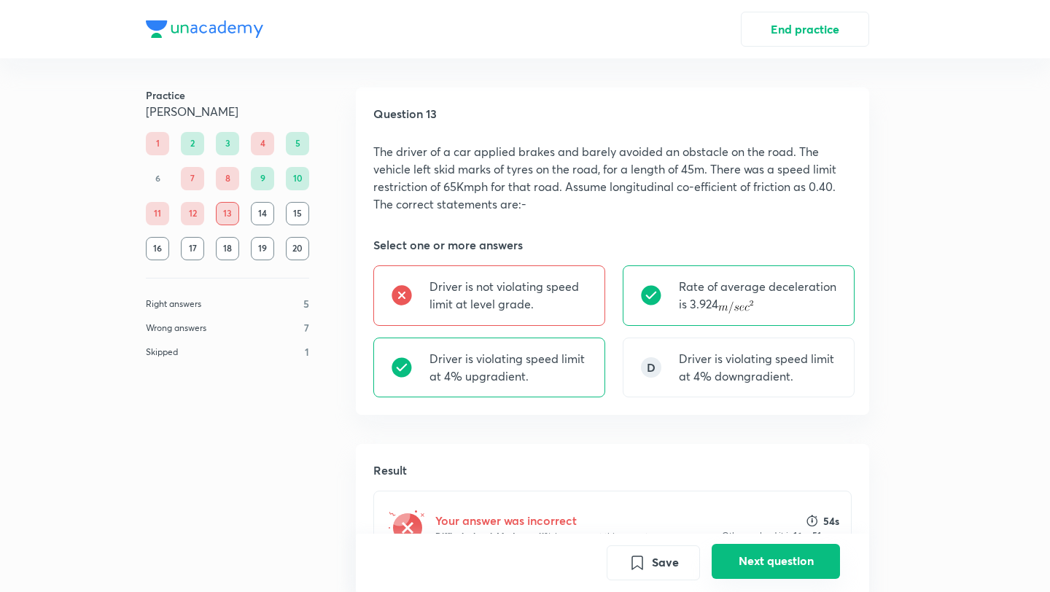
click at [756, 565] on button "Next question" at bounding box center [776, 561] width 128 height 35
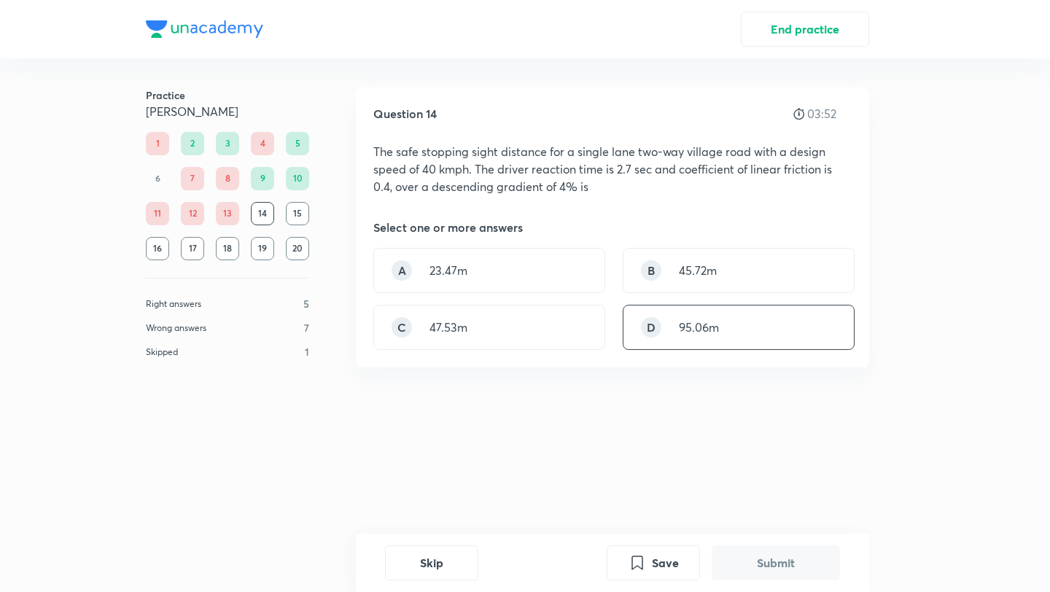
click at [688, 327] on p "95.06m" at bounding box center [699, 328] width 40 height 18
click at [761, 559] on button "Submit" at bounding box center [776, 561] width 128 height 35
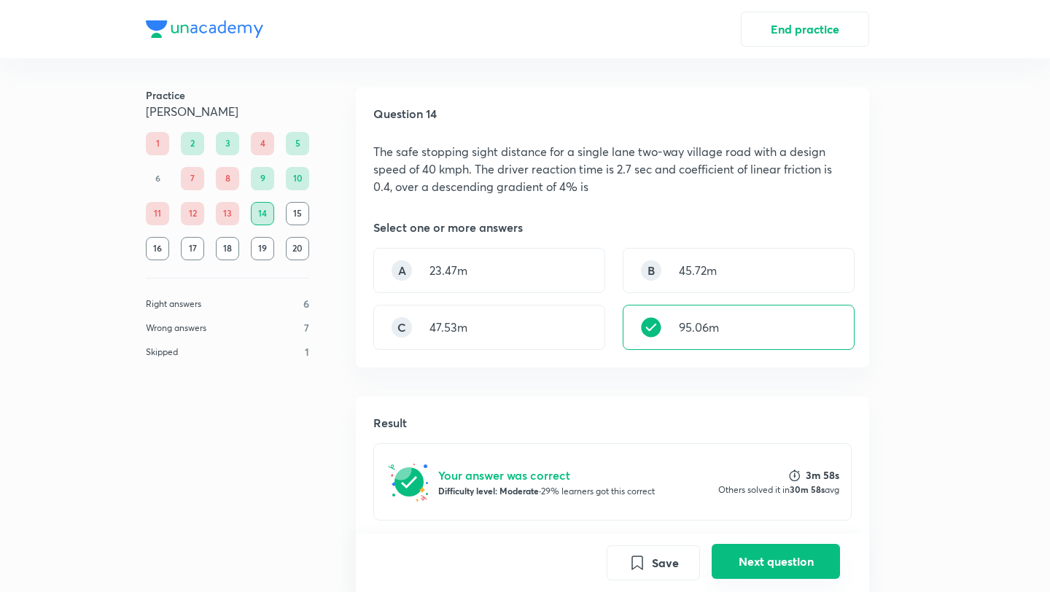
scroll to position [397, 0]
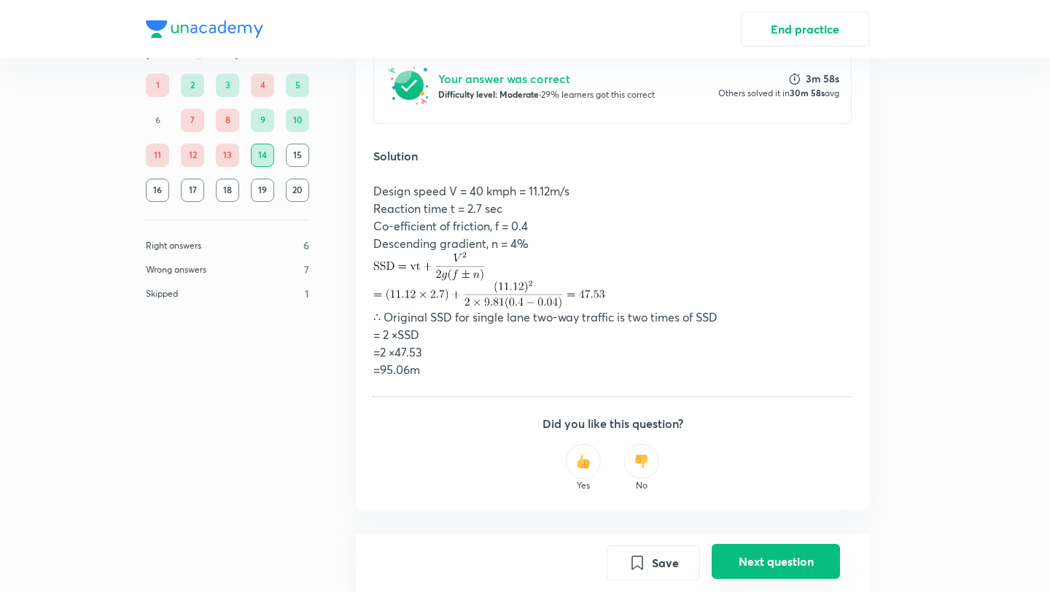
click at [761, 559] on button "Next question" at bounding box center [776, 561] width 128 height 35
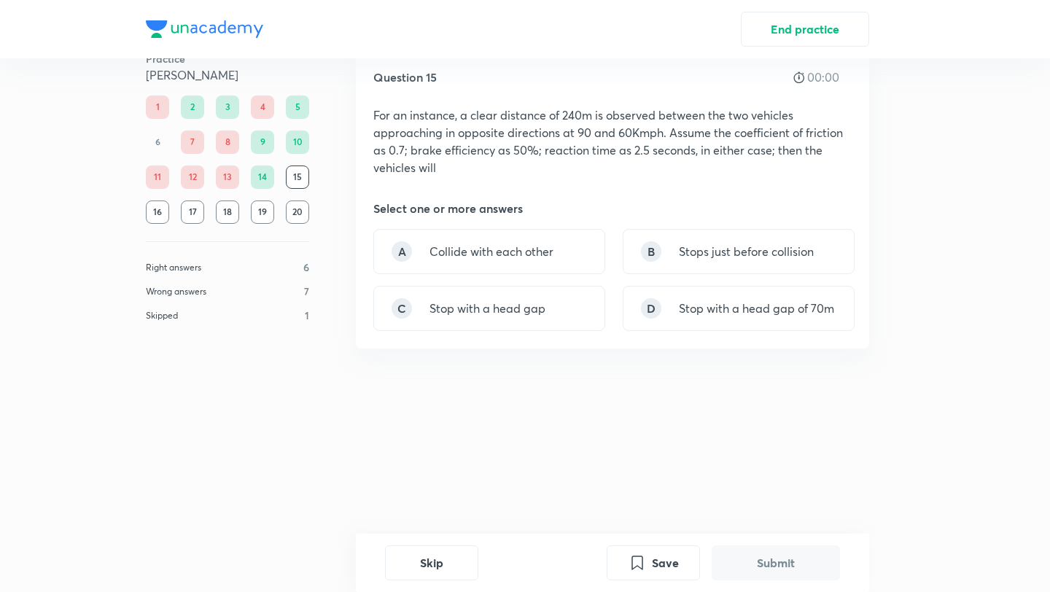
scroll to position [0, 0]
